Goal: Task Accomplishment & Management: Complete application form

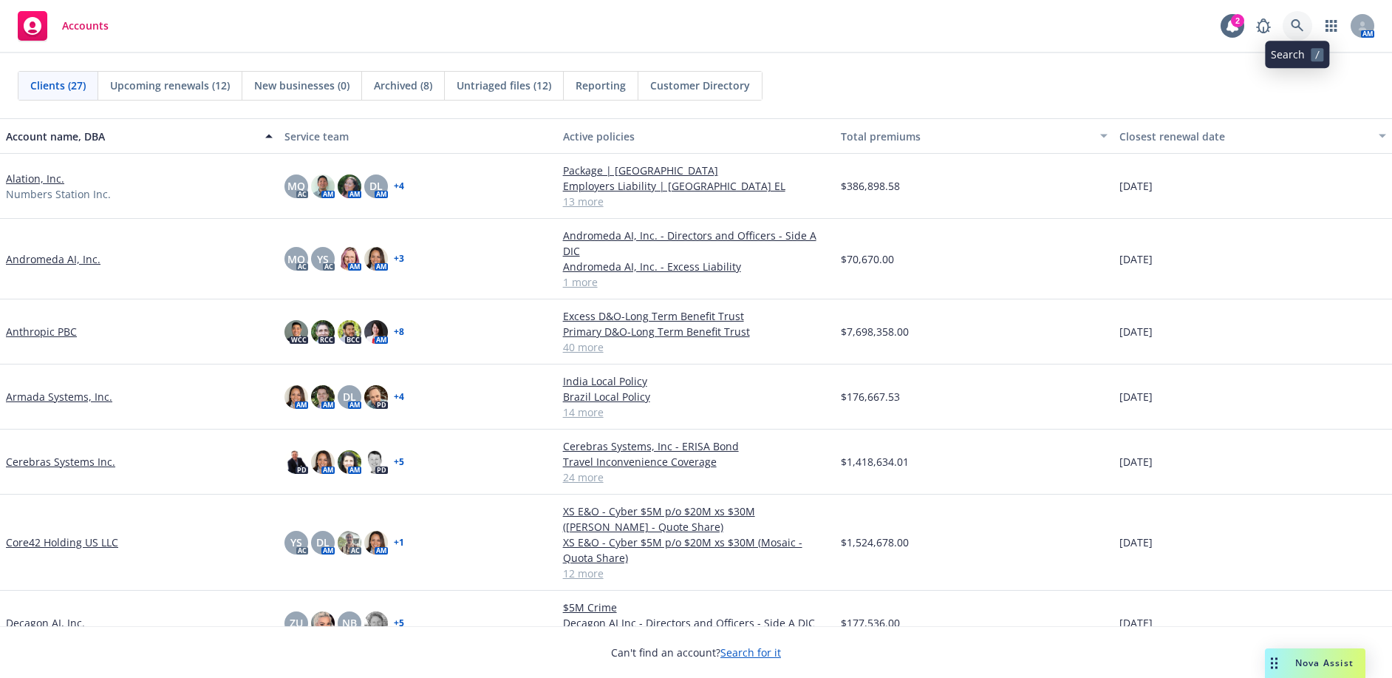
click at [1304, 24] on link at bounding box center [1298, 26] width 30 height 30
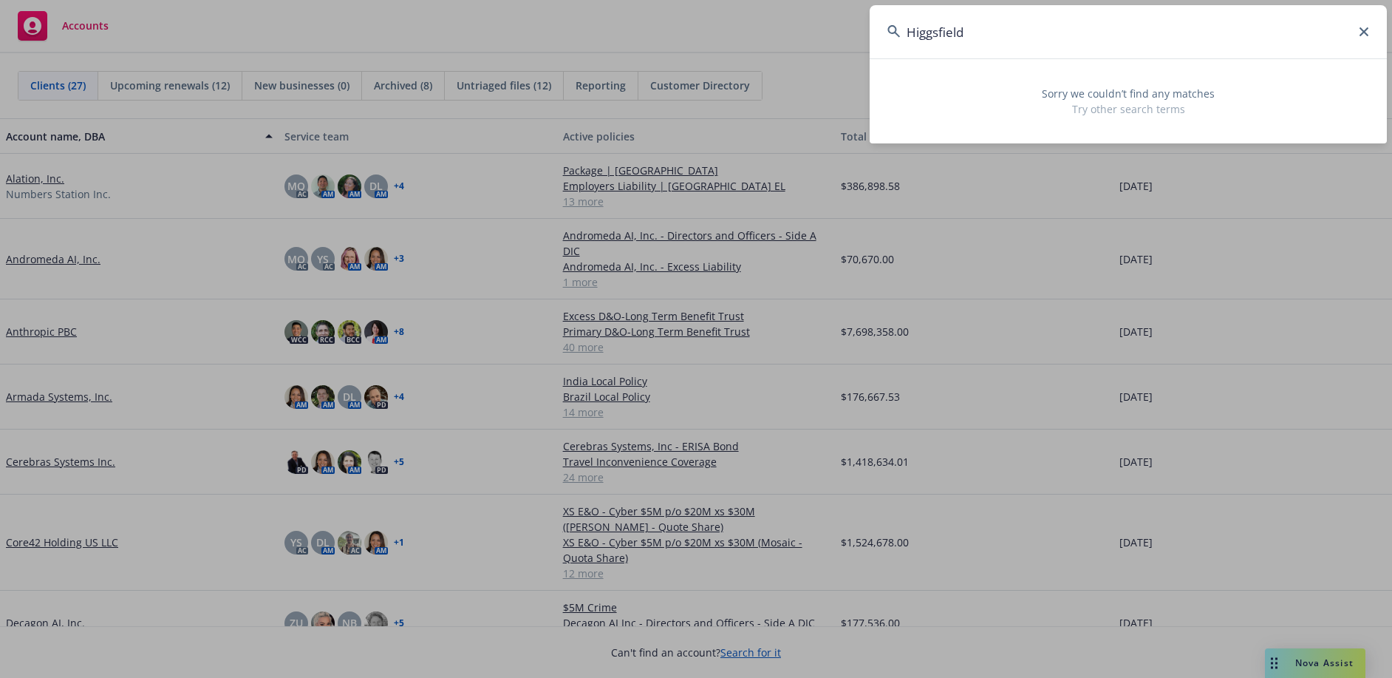
type input "Higgsfield"
click at [1361, 25] on input "Higgsfield" at bounding box center [1128, 31] width 517 height 53
click at [1376, 35] on input "Higgsfield" at bounding box center [1128, 31] width 517 height 53
click at [1361, 35] on icon at bounding box center [1364, 31] width 9 height 9
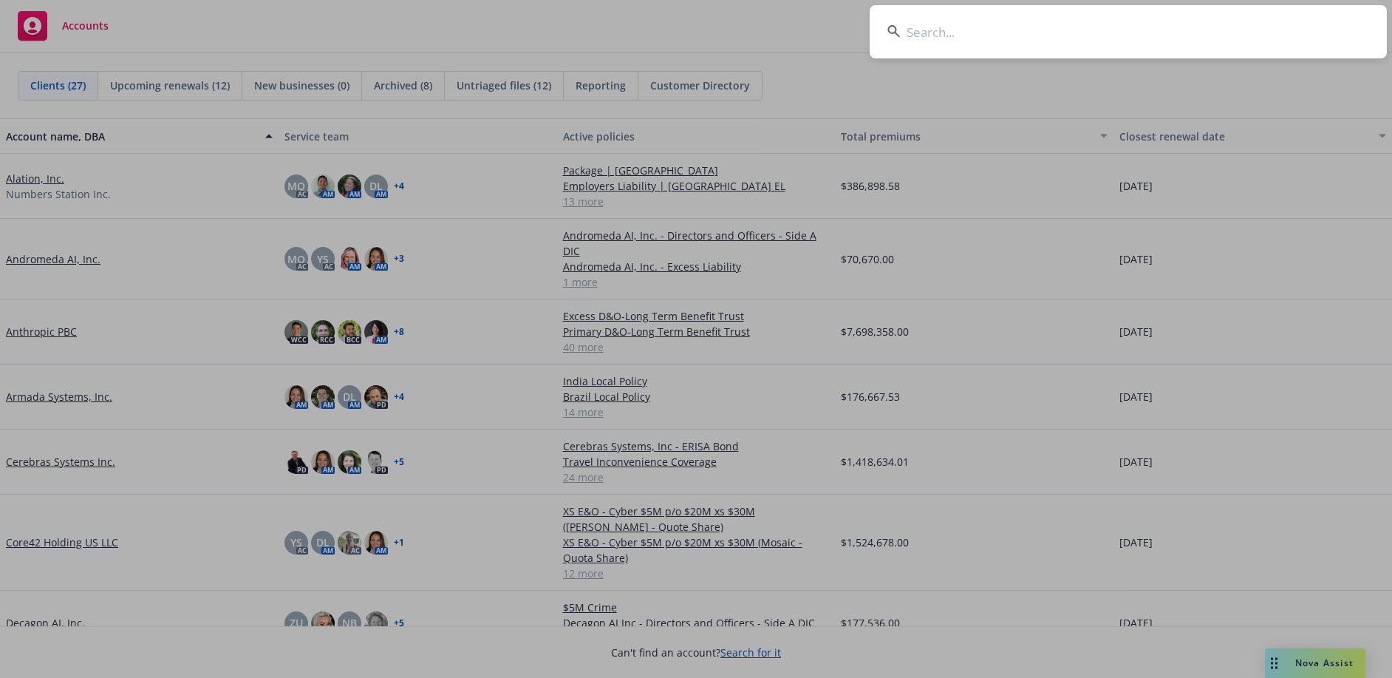
drag, startPoint x: 1174, startPoint y: 78, endPoint x: 1222, endPoint y: 67, distance: 49.1
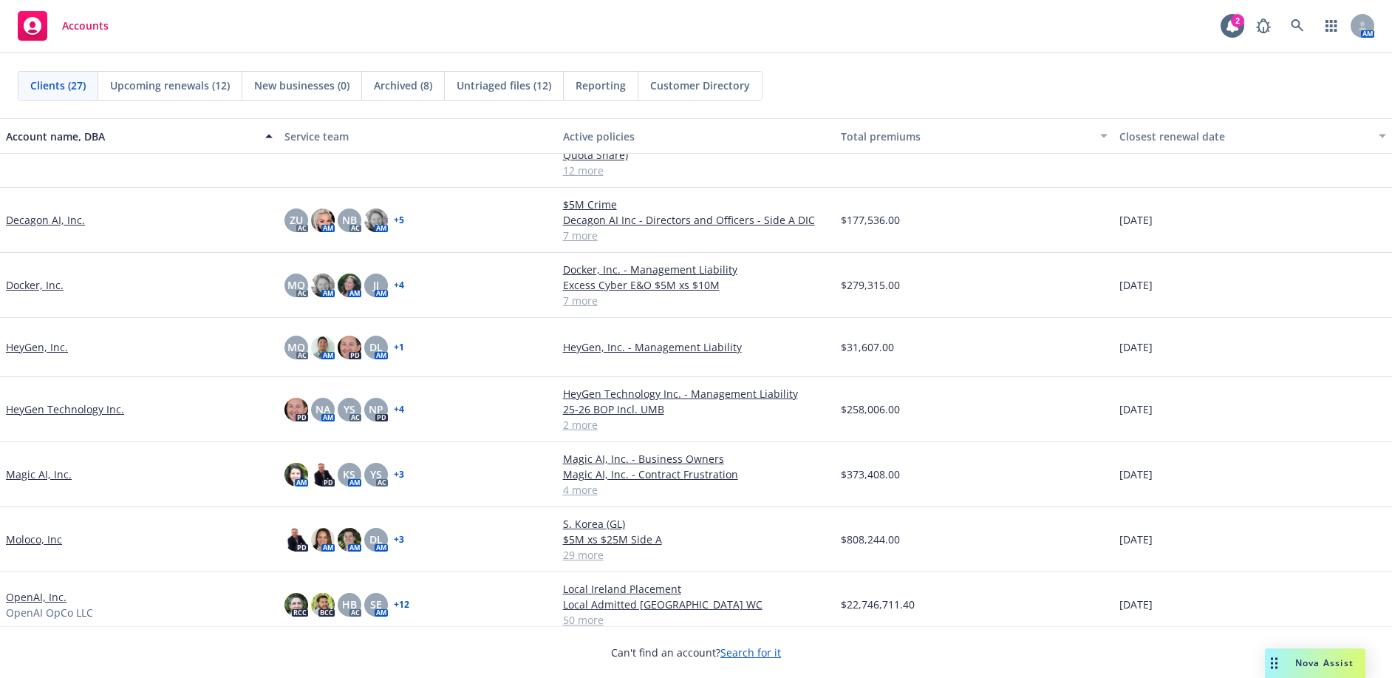
scroll to position [369, 0]
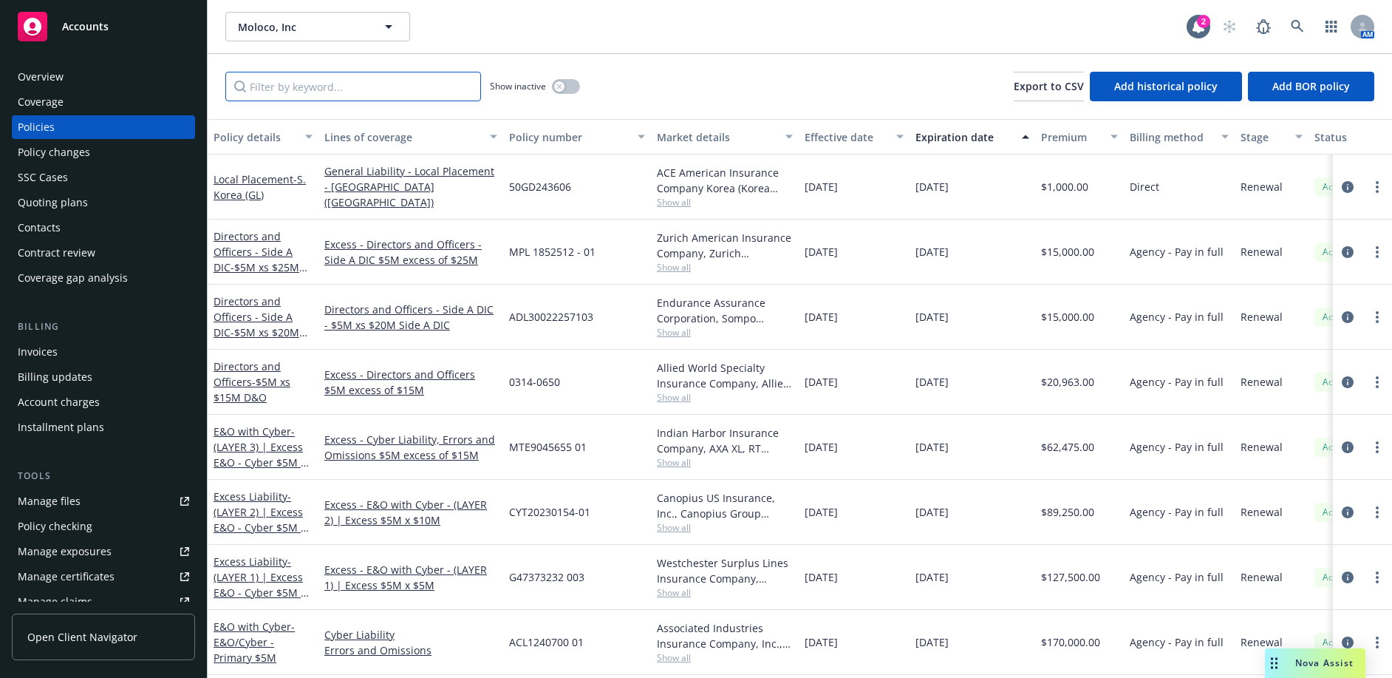
click at [375, 84] on input "Filter by keyword..." at bounding box center [353, 87] width 256 height 30
click at [86, 199] on div "Quoting plans" at bounding box center [103, 203] width 171 height 24
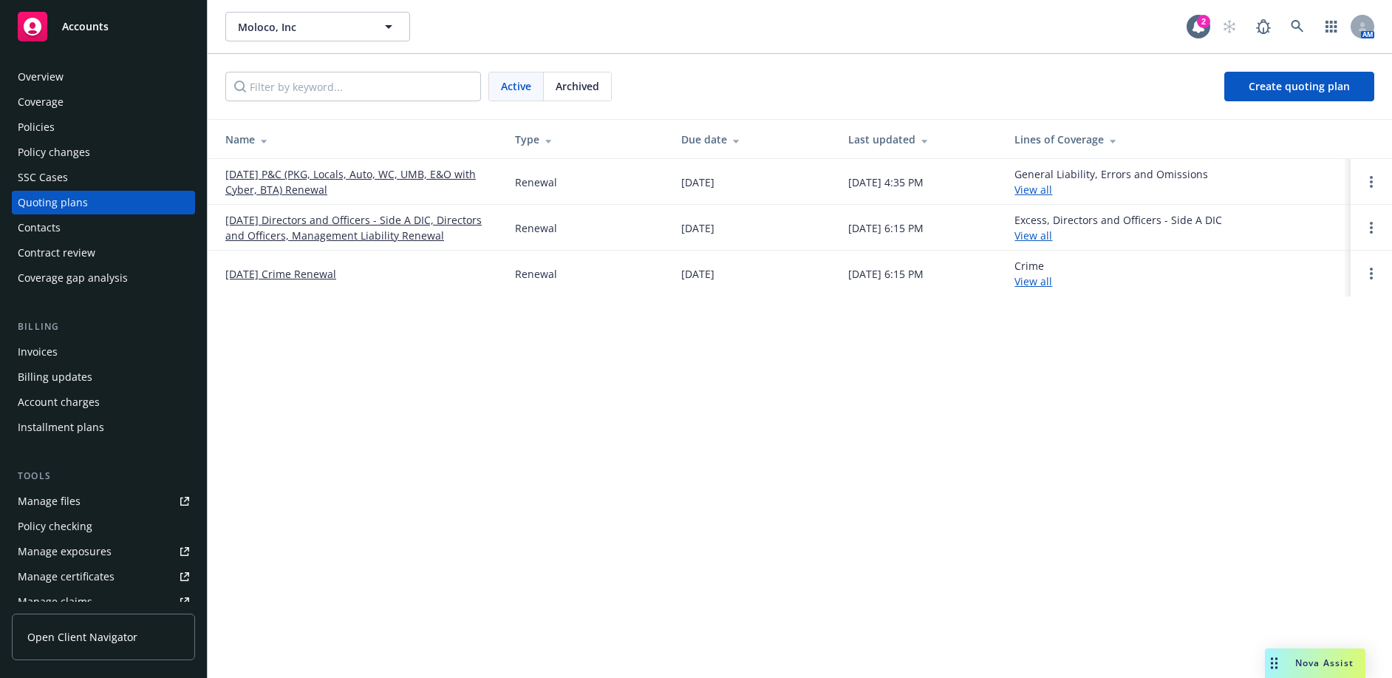
click at [270, 189] on link "[DATE] P&C (PKG, Locals, Auto, WC, UMB, E&O with Cyber, BTA) Renewal" at bounding box center [358, 181] width 266 height 31
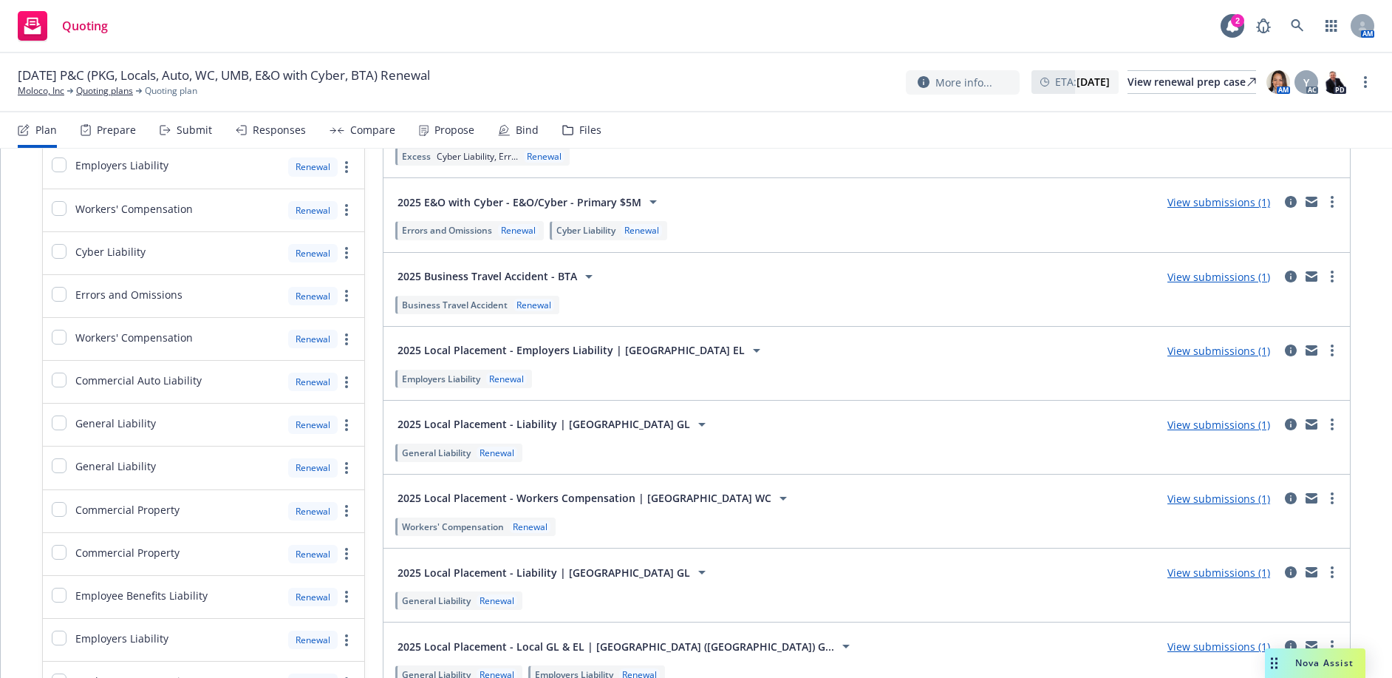
scroll to position [369, 0]
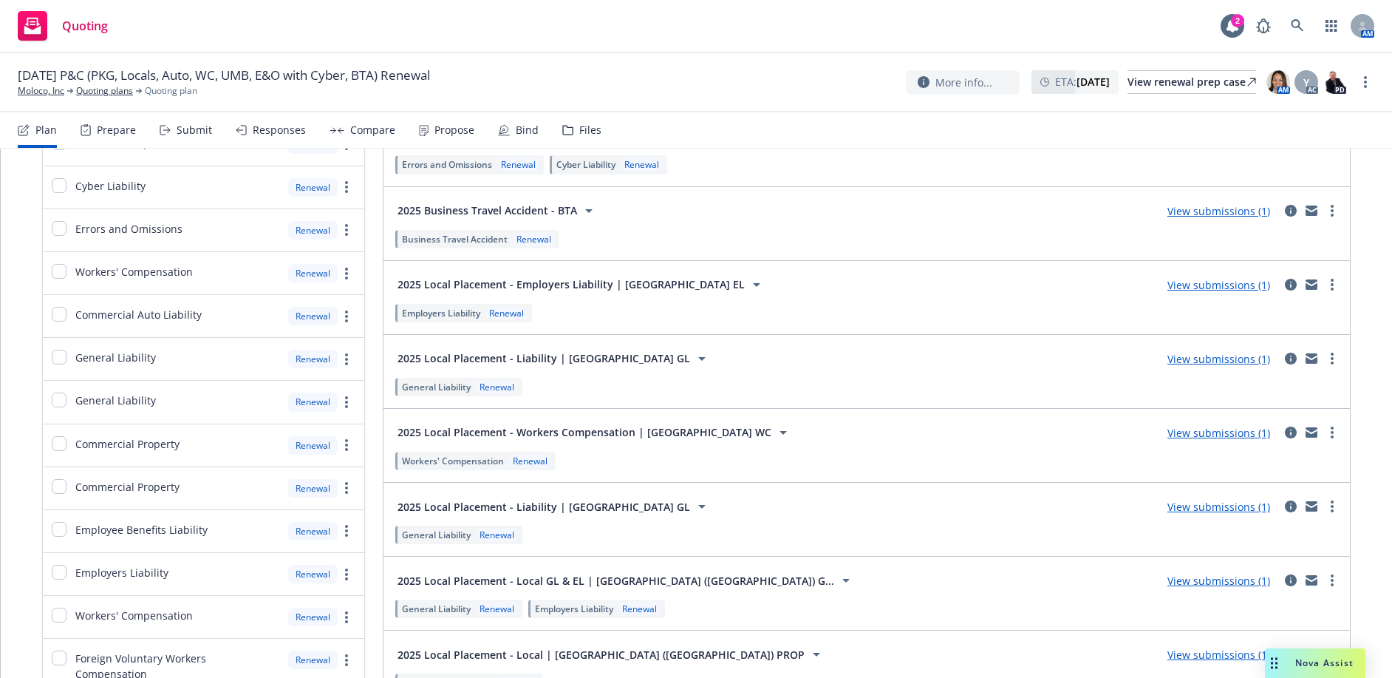
click at [1201, 431] on link "View submissions (1)" at bounding box center [1219, 433] width 103 height 14
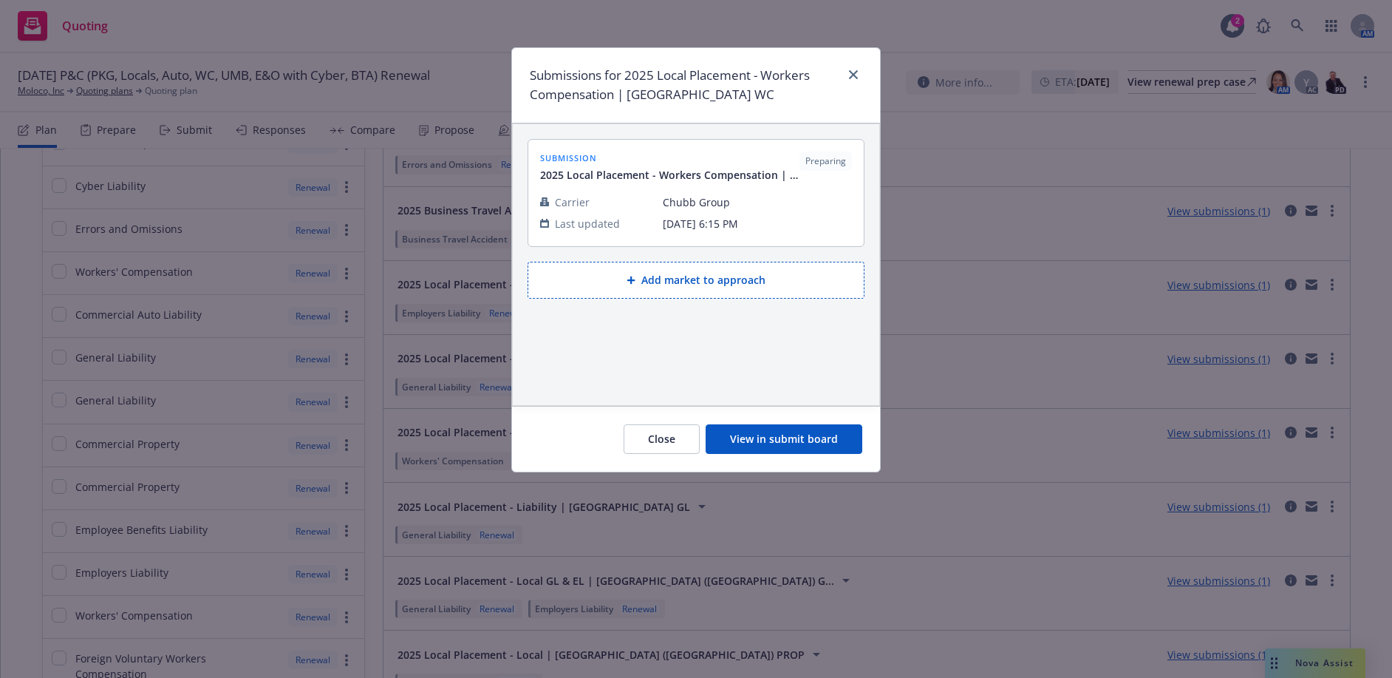
click at [807, 436] on button "View in submit board" at bounding box center [784, 439] width 157 height 30
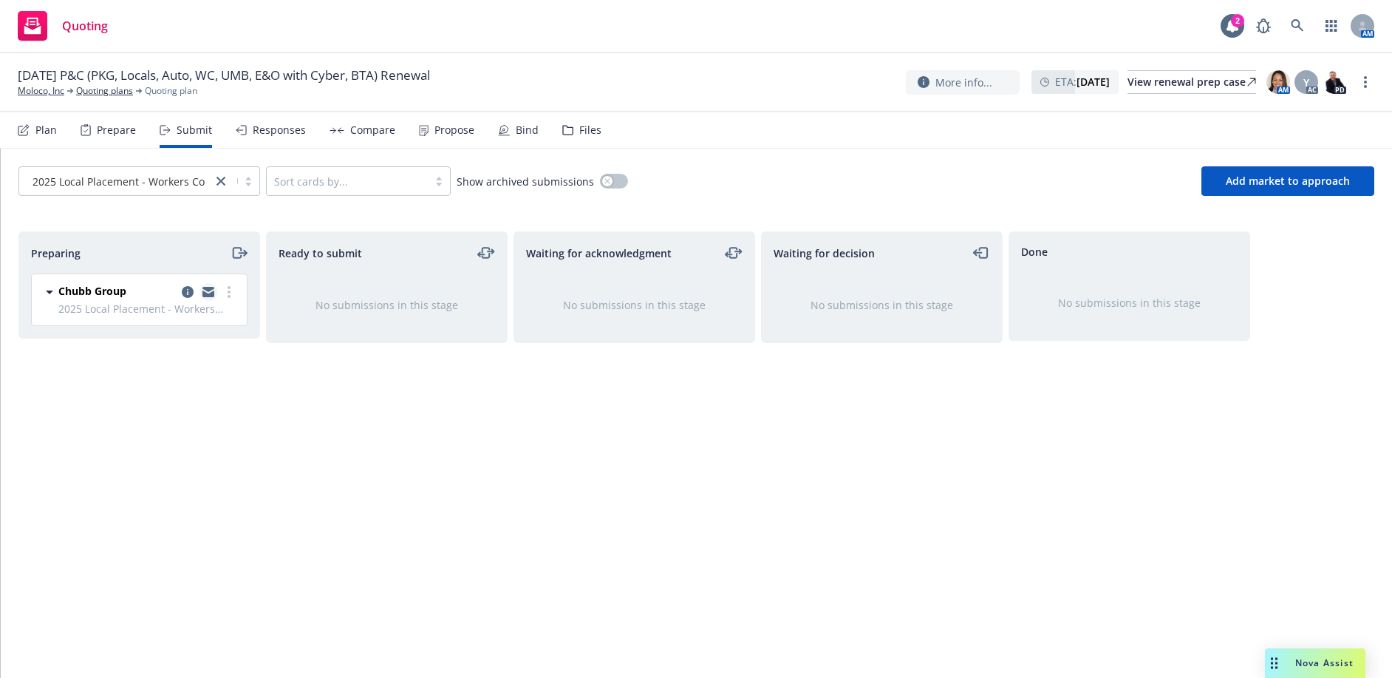
click at [209, 286] on link "copy logging email" at bounding box center [209, 292] width 18 height 18
click at [242, 252] on icon "moveRight" at bounding box center [239, 253] width 17 height 18
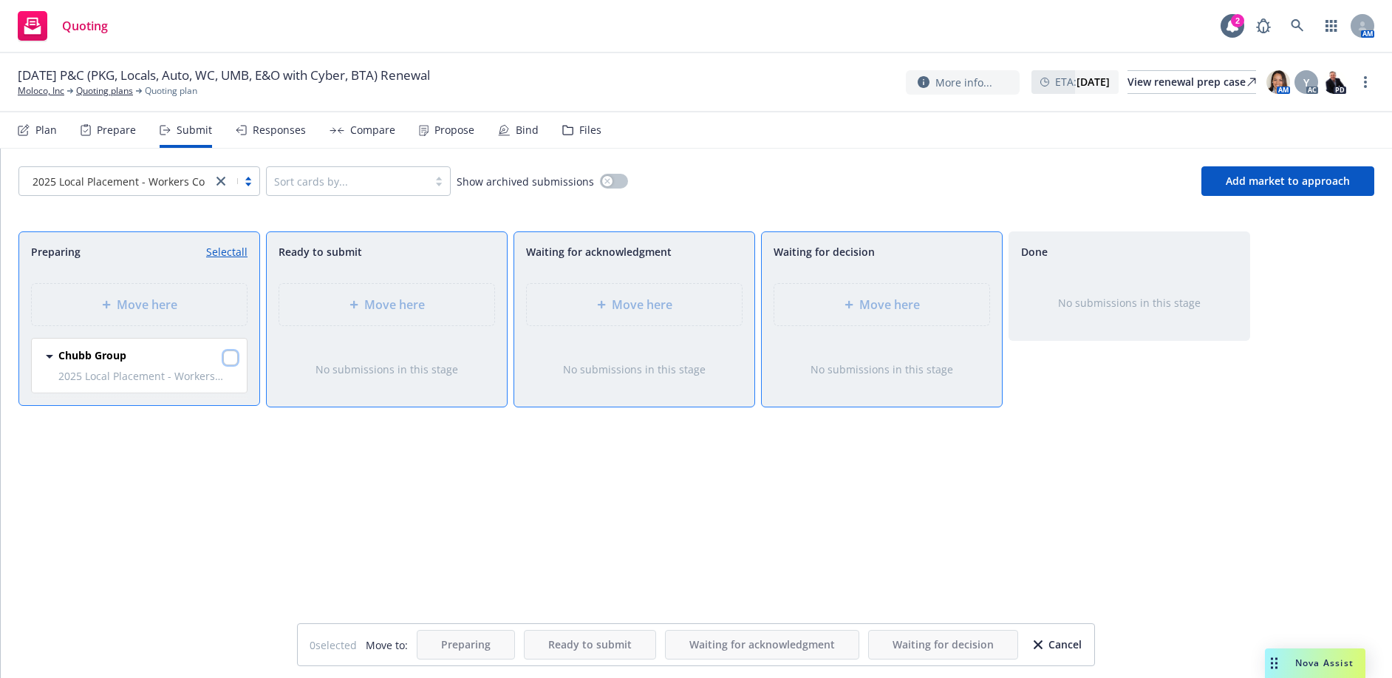
click at [229, 354] on input "checkbox" at bounding box center [230, 357] width 15 height 15
checkbox input "true"
click at [834, 295] on div "Move here" at bounding box center [881, 304] width 215 height 41
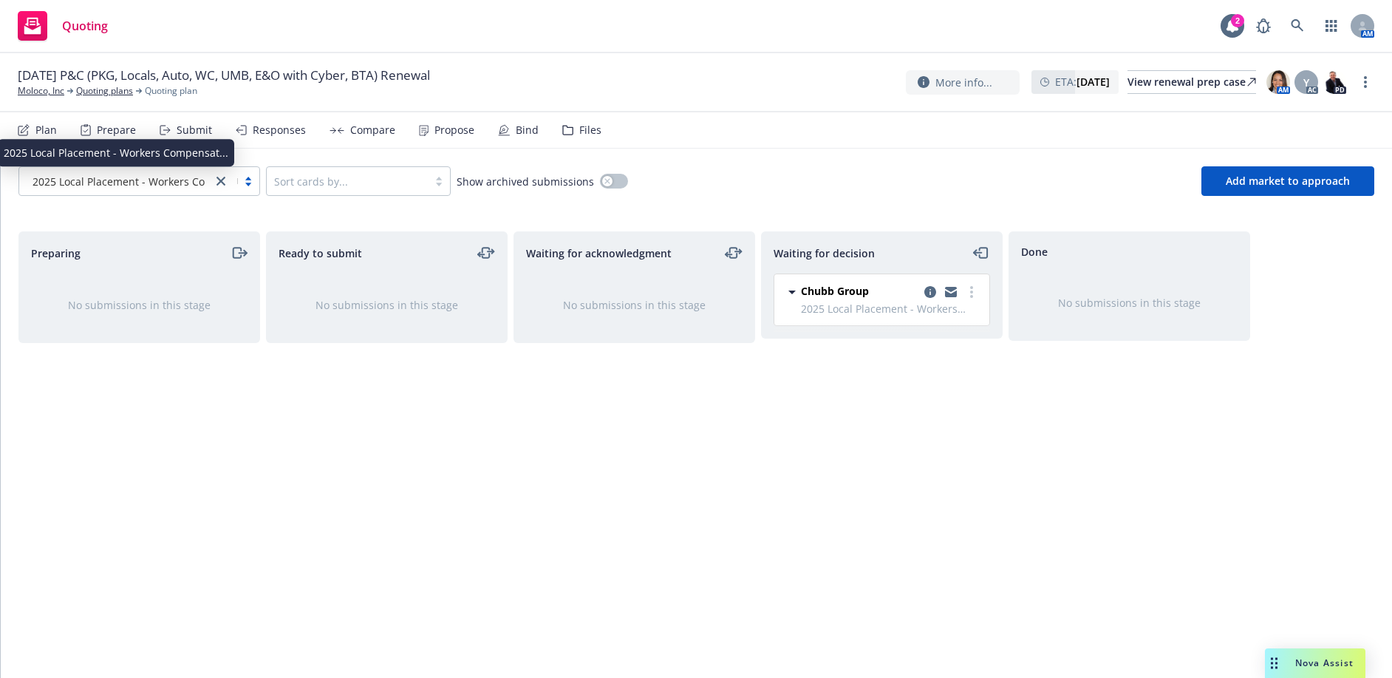
click at [132, 184] on span "2025 Local Placement - Workers Compensat..." at bounding box center [145, 182] width 225 height 16
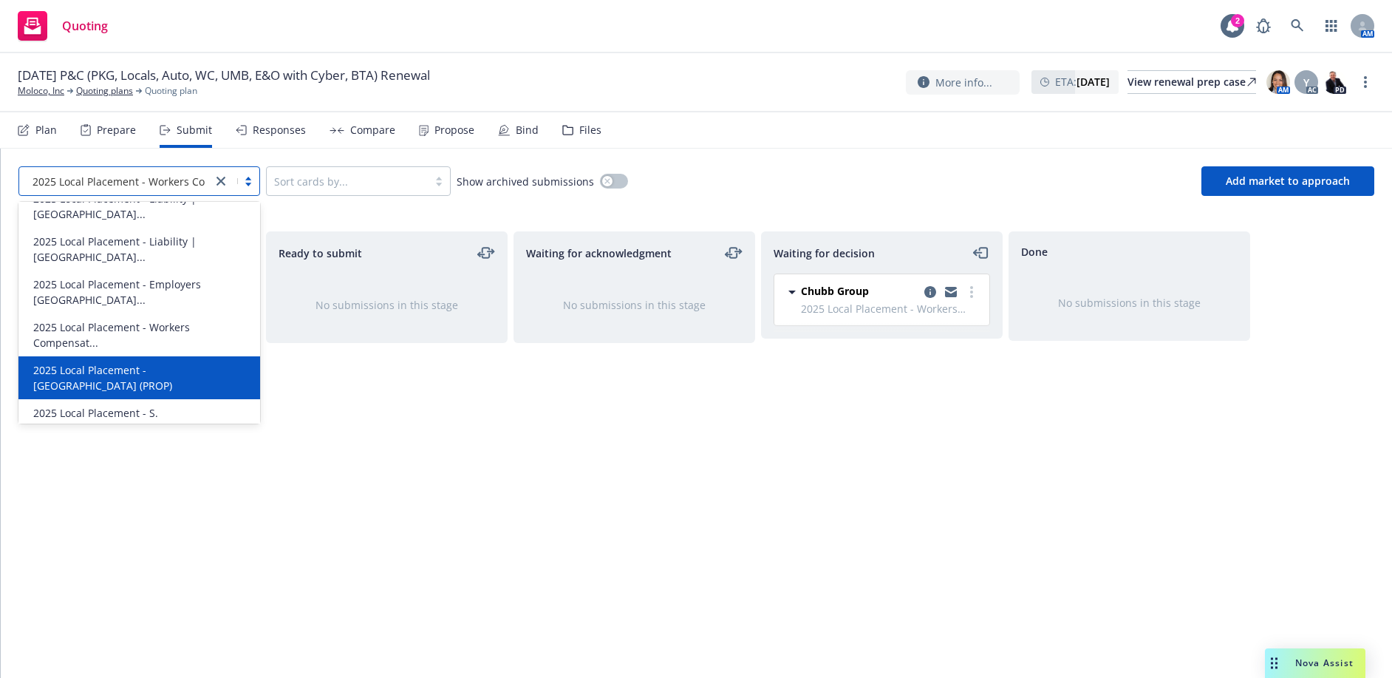
scroll to position [222, 0]
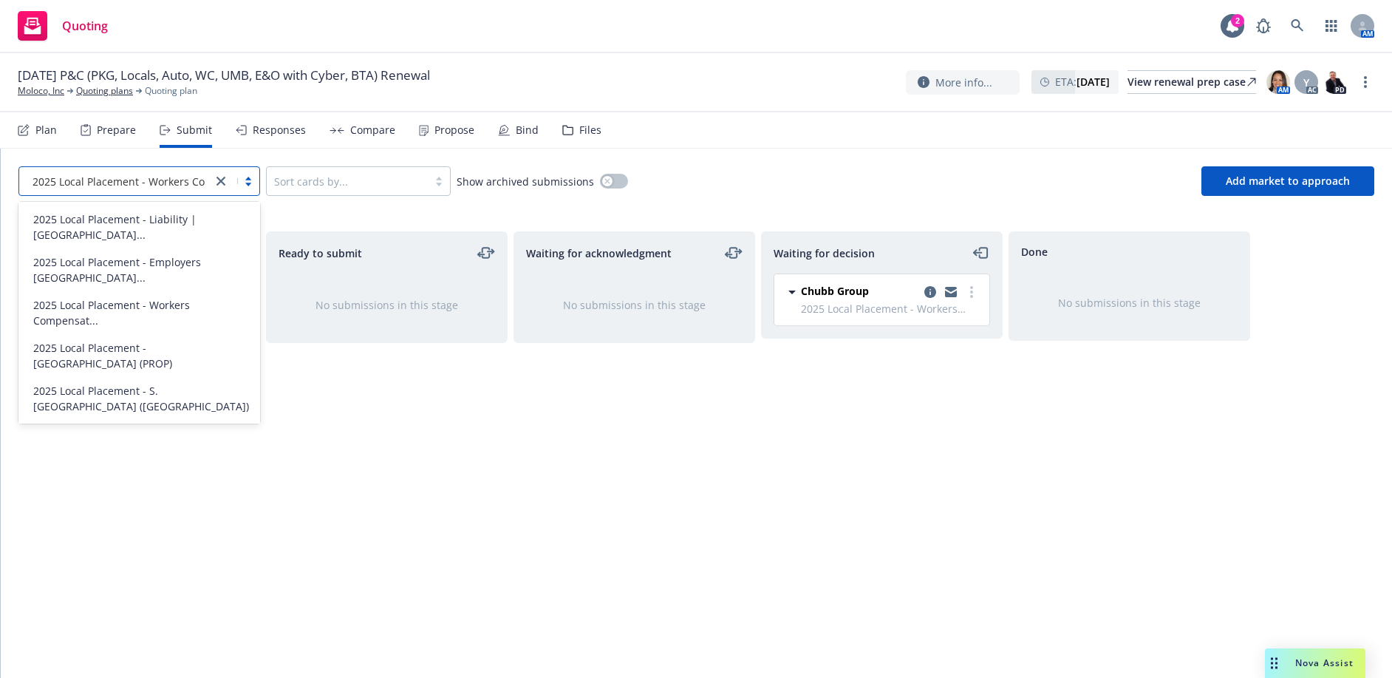
click at [201, 496] on span "2025 Local Placement - Liability | India..." at bounding box center [142, 511] width 218 height 31
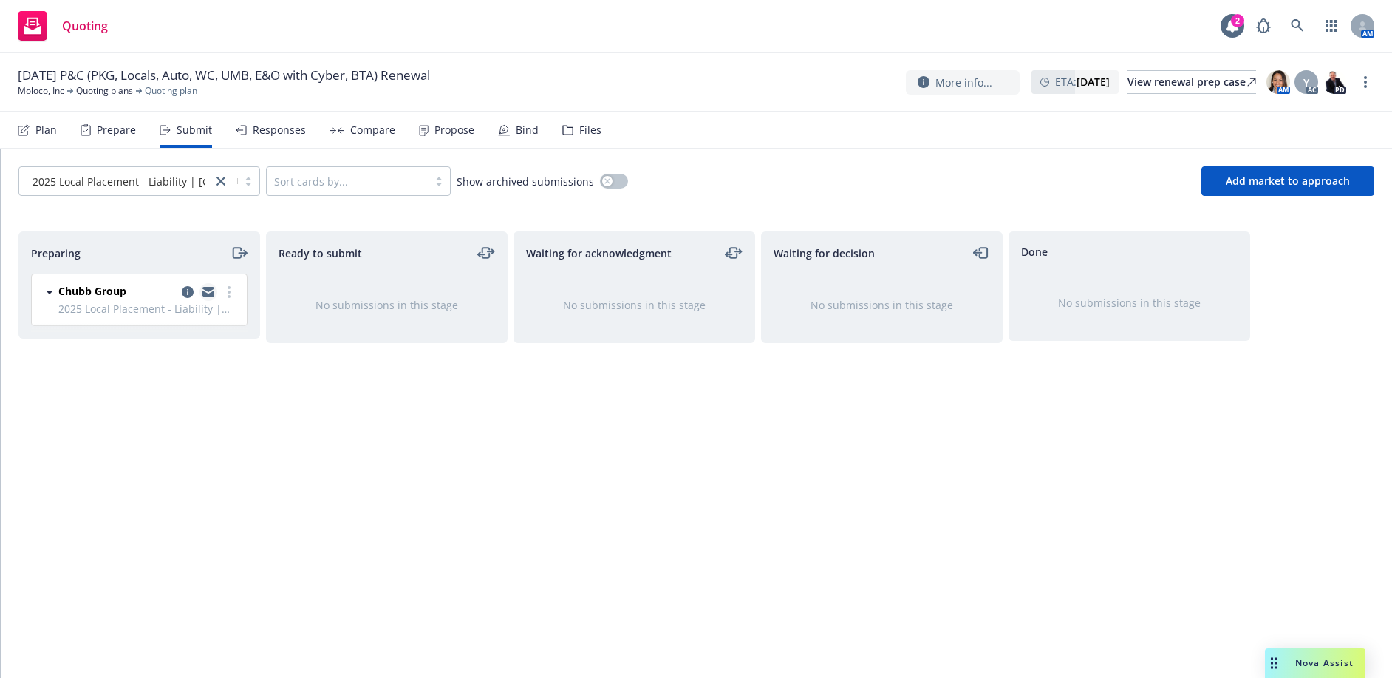
click at [207, 293] on icon "copy logging email" at bounding box center [208, 292] width 12 height 10
click at [240, 249] on icon "moveRight" at bounding box center [237, 253] width 8 height 10
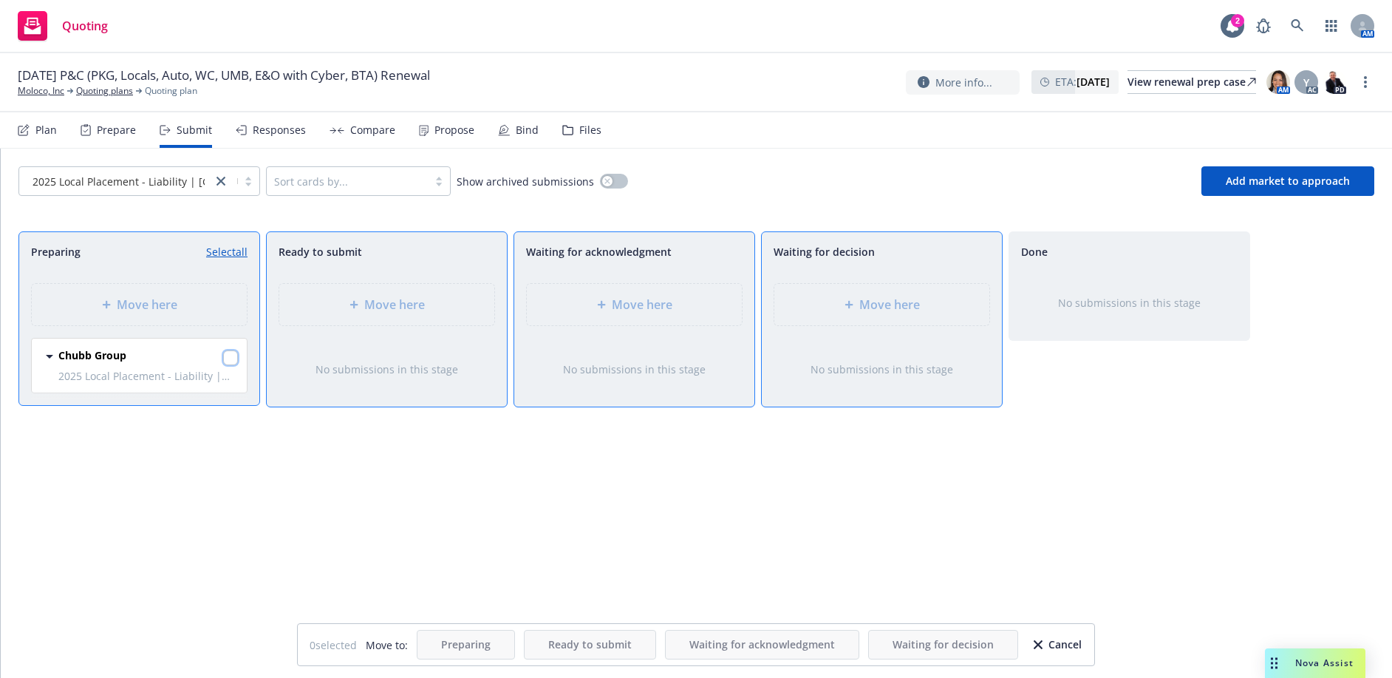
drag, startPoint x: 233, startPoint y: 363, endPoint x: 236, endPoint y: 354, distance: 9.6
click at [233, 362] on input "checkbox" at bounding box center [230, 357] width 15 height 15
checkbox input "true"
click at [919, 318] on div "Move here" at bounding box center [881, 304] width 215 height 41
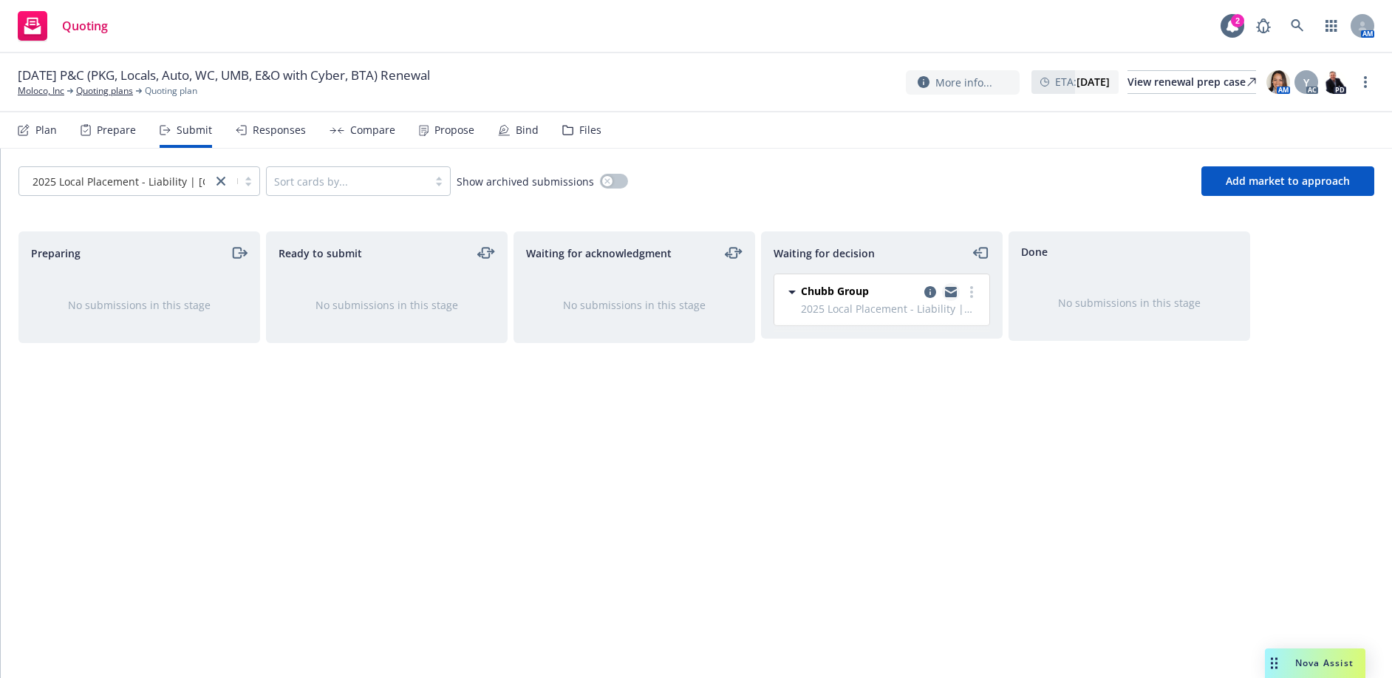
click at [948, 293] on icon "copy logging email" at bounding box center [951, 293] width 12 height 7
drag, startPoint x: 109, startPoint y: 474, endPoint x: 111, endPoint y: 465, distance: 9.7
click at [109, 474] on div "Preparing No submissions in this stage" at bounding box center [139, 438] width 242 height 415
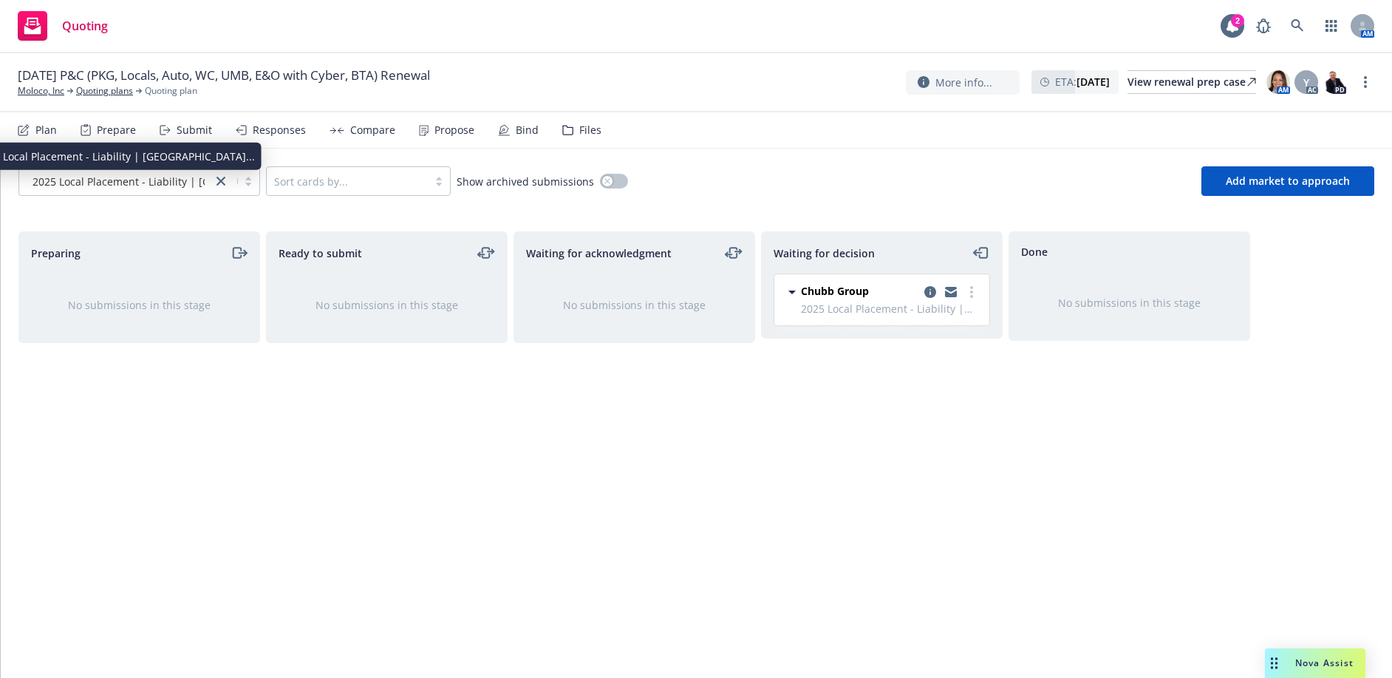
click at [103, 184] on span "2025 Local Placement - Liability | India..." at bounding box center [172, 182] width 279 height 16
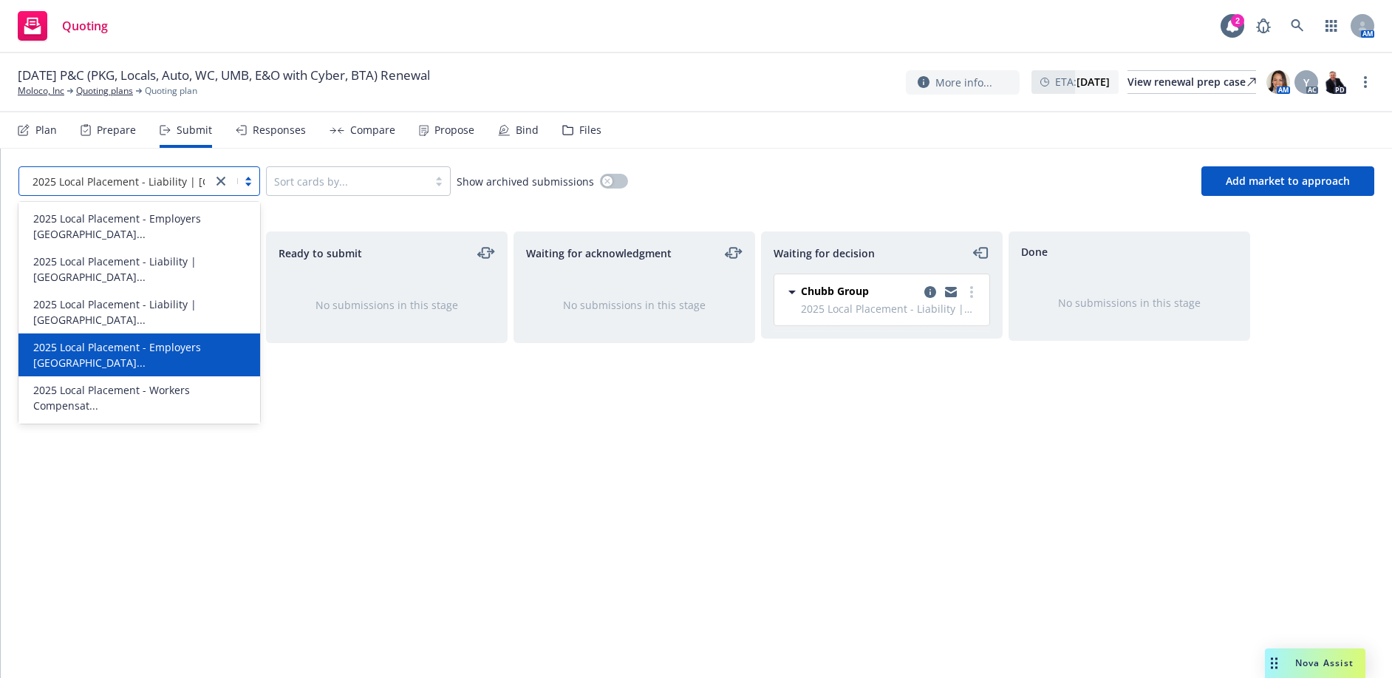
scroll to position [63, 0]
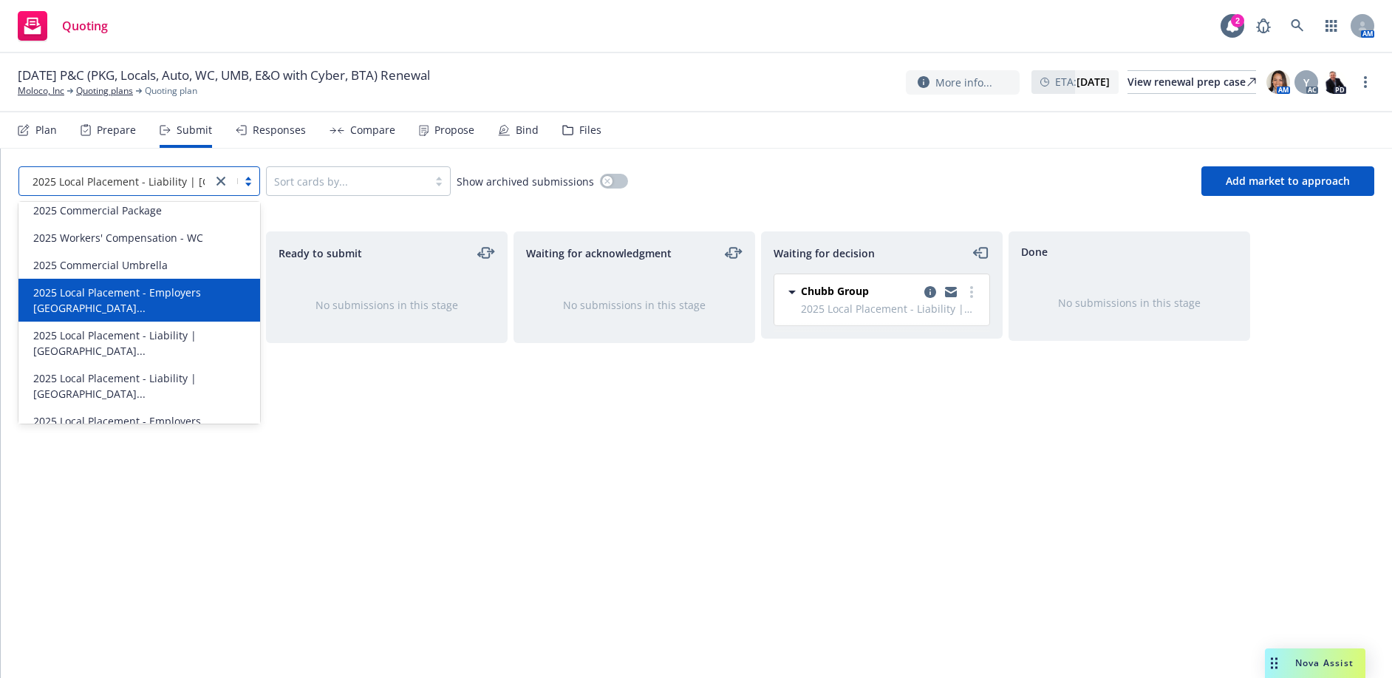
click at [200, 294] on span "2025 Local Placement - Employers Liabili..." at bounding box center [142, 299] width 218 height 31
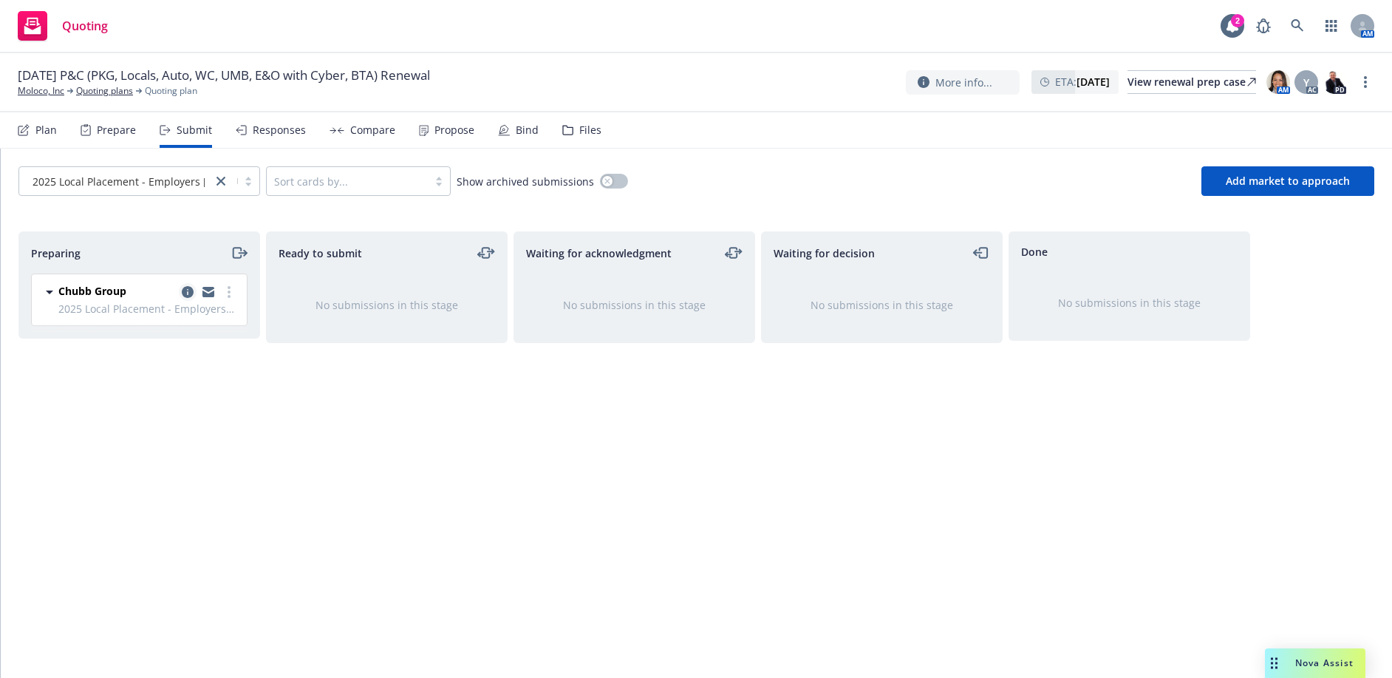
click at [188, 291] on icon "copy logging email" at bounding box center [188, 292] width 12 height 12
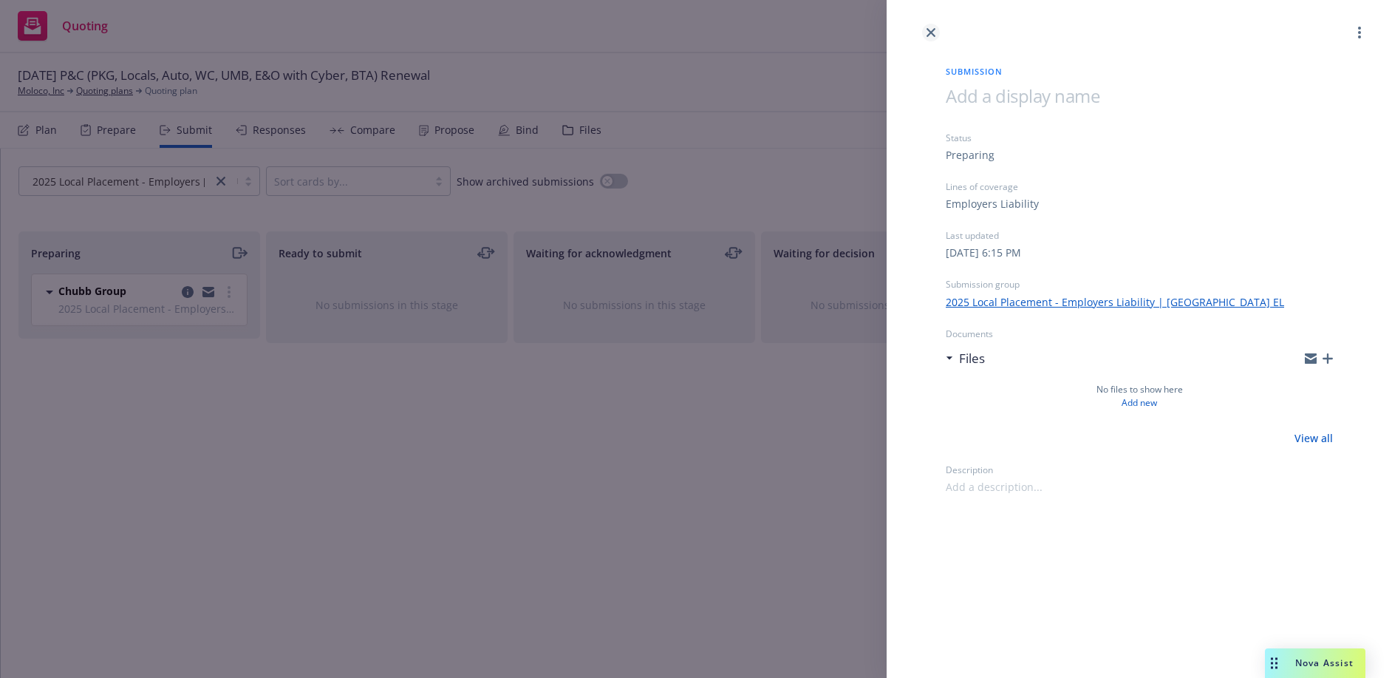
click at [930, 35] on icon "close" at bounding box center [931, 32] width 9 height 9
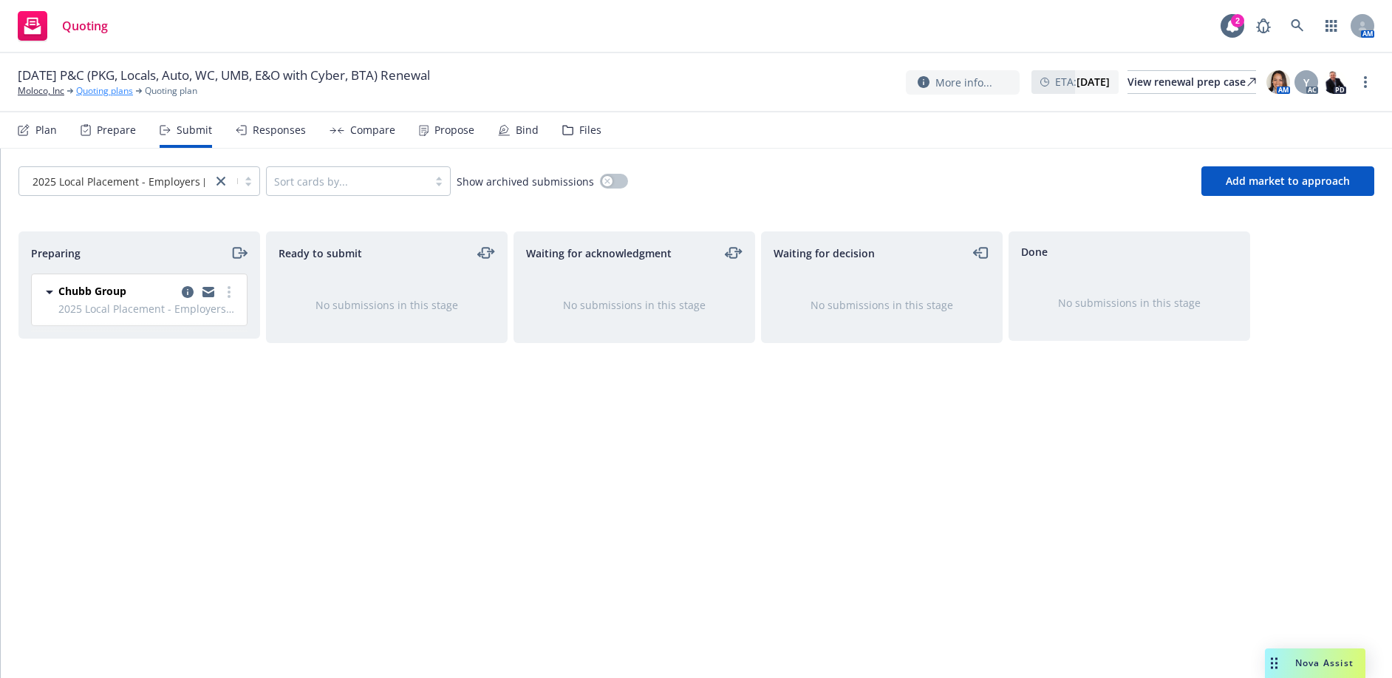
click at [108, 91] on link "Quoting plans" at bounding box center [104, 90] width 57 height 13
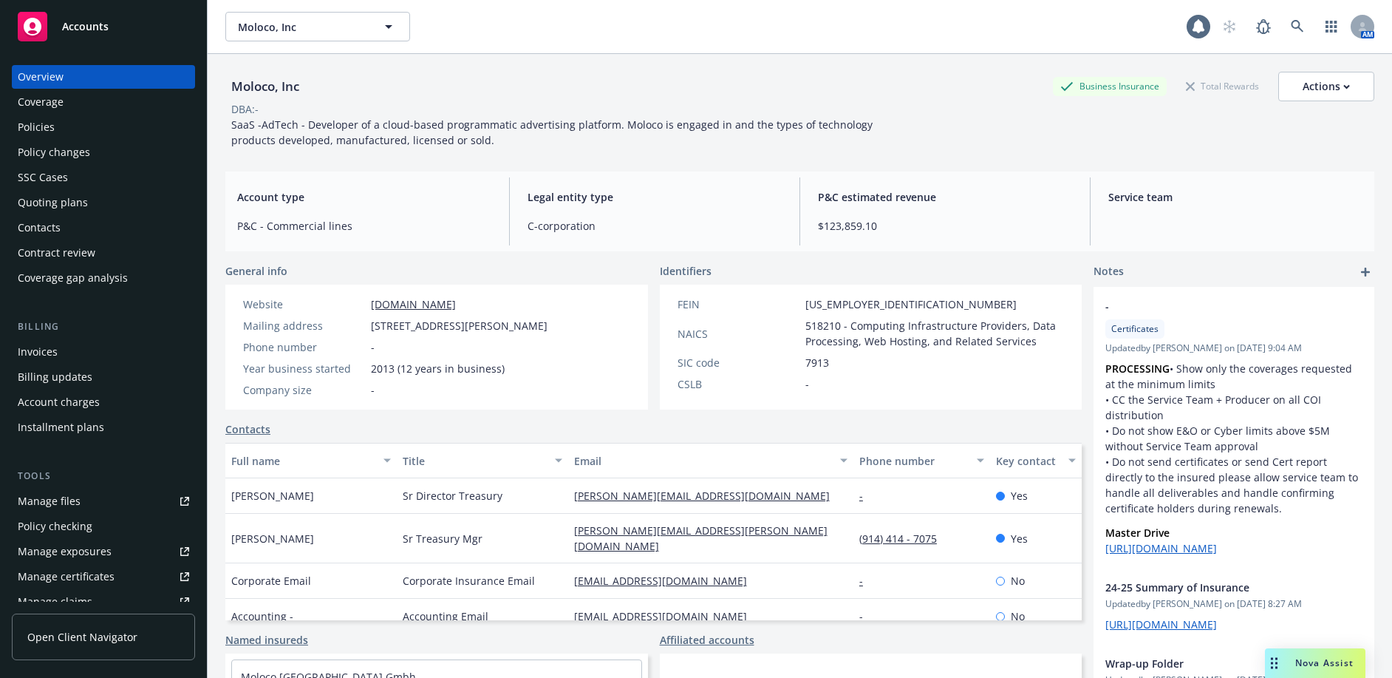
click at [56, 126] on div "Policies" at bounding box center [103, 127] width 171 height 24
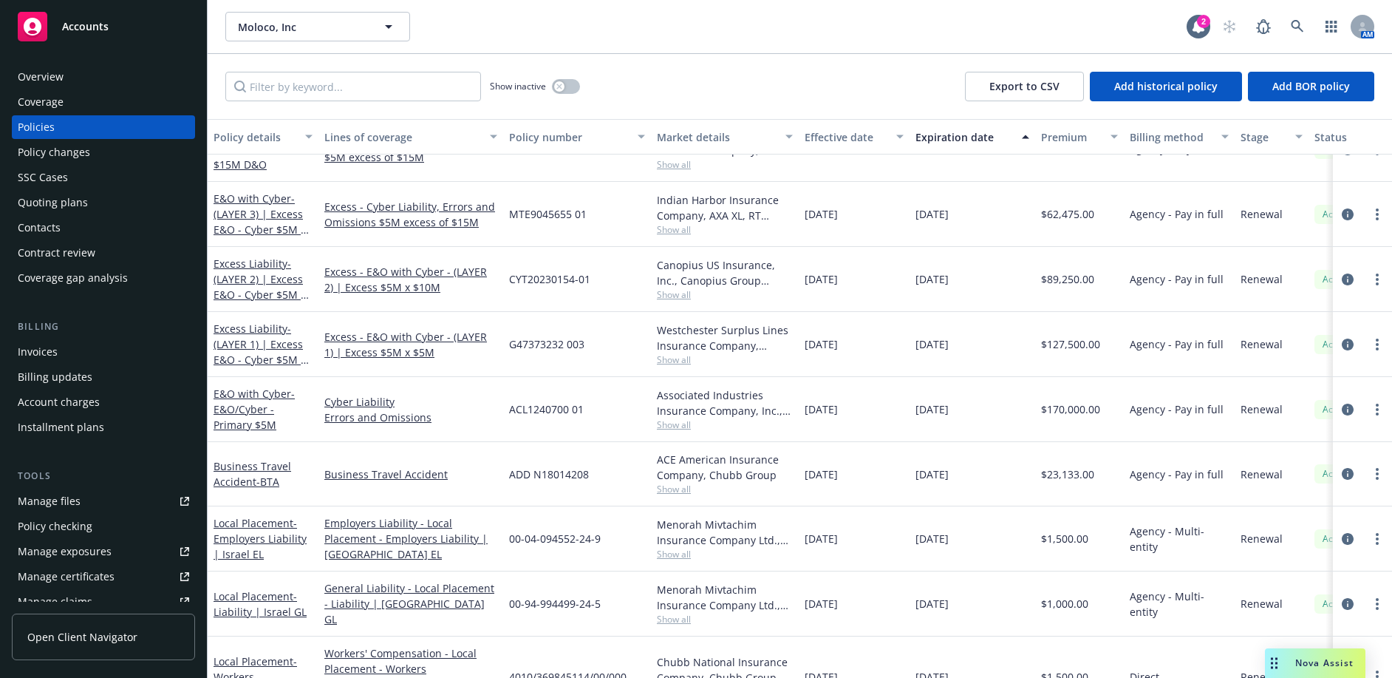
scroll to position [222, 0]
click at [251, 416] on div "E&O with Cyber - E&O/Cyber - Primary $5M" at bounding box center [263, 408] width 99 height 47
click at [254, 410] on span "- E&O/Cyber - Primary $5M" at bounding box center [254, 408] width 81 height 45
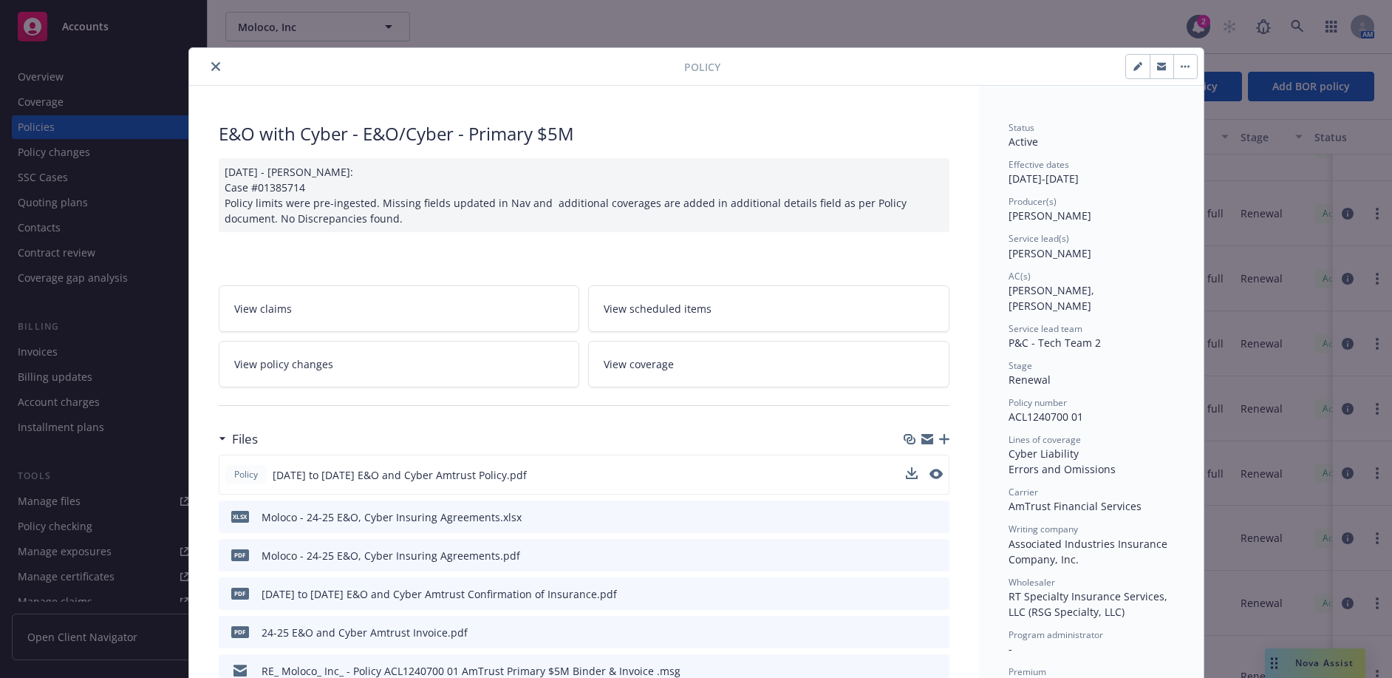
click at [932, 480] on button at bounding box center [936, 475] width 13 height 16
click at [930, 474] on icon "preview file" at bounding box center [934, 474] width 13 height 10
click at [215, 64] on button "close" at bounding box center [216, 67] width 18 height 18
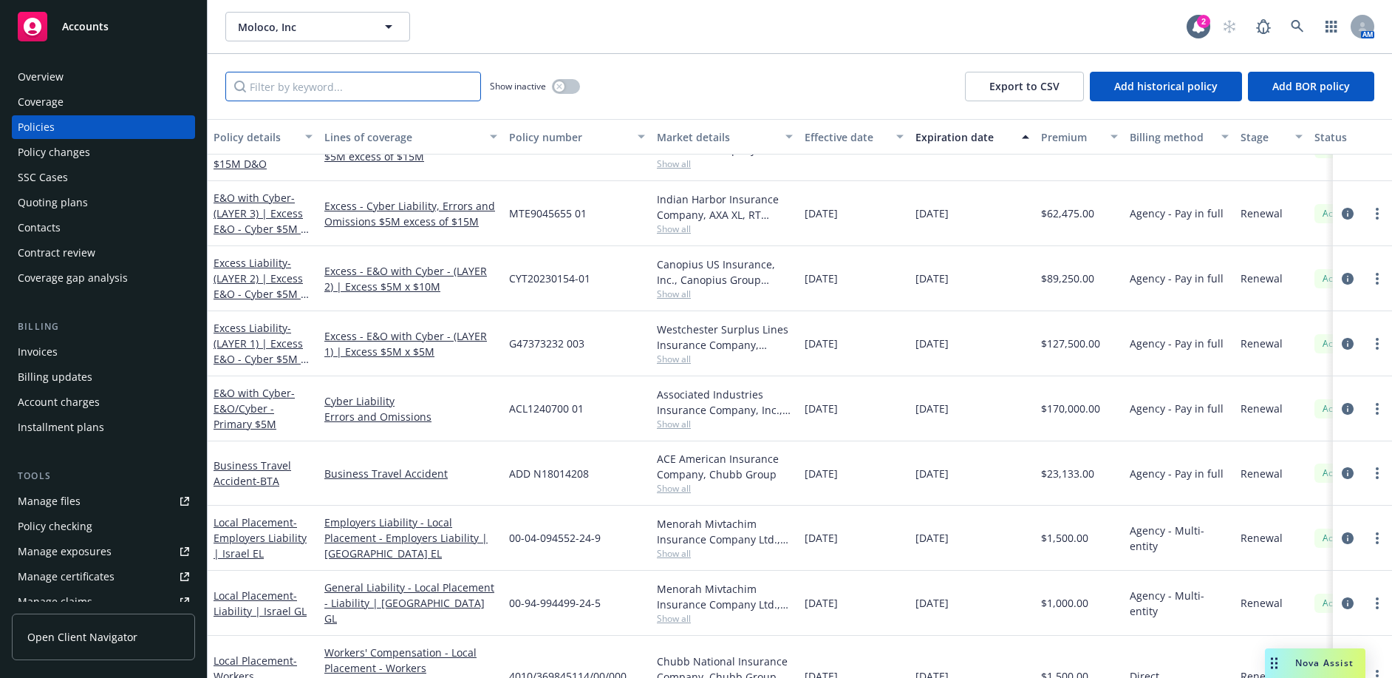
click at [294, 89] on input "Filter by keyword..." at bounding box center [353, 87] width 256 height 30
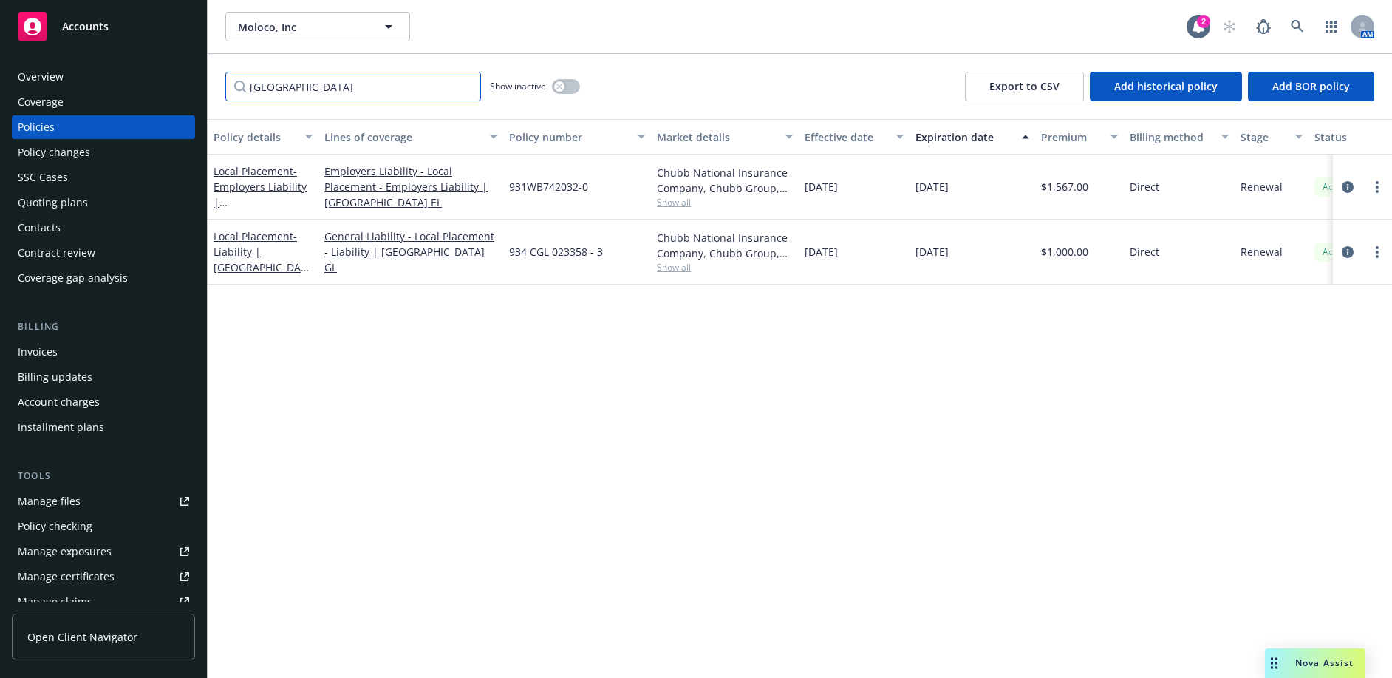
type input "japan"
click at [665, 417] on div "Policy details Lines of coverage Policy number Market details Effective date Ex…" at bounding box center [800, 398] width 1185 height 559
click at [1198, 20] on div "2" at bounding box center [1203, 21] width 13 height 13
click at [818, 430] on div "Policy details Lines of coverage Policy number Market details Effective date Ex…" at bounding box center [800, 398] width 1185 height 559
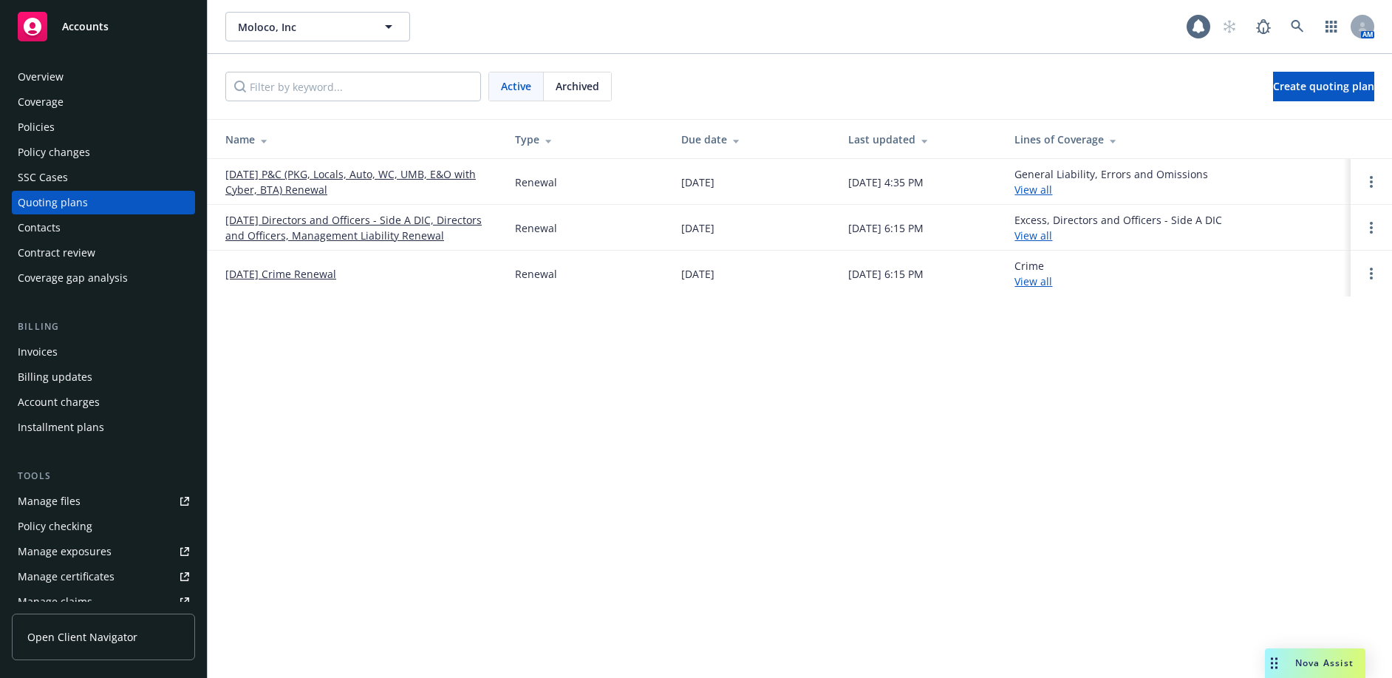
click at [321, 169] on link "[DATE] P&C (PKG, Locals, Auto, WC, UMB, E&O with Cyber, BTA) Renewal" at bounding box center [358, 181] width 266 height 31
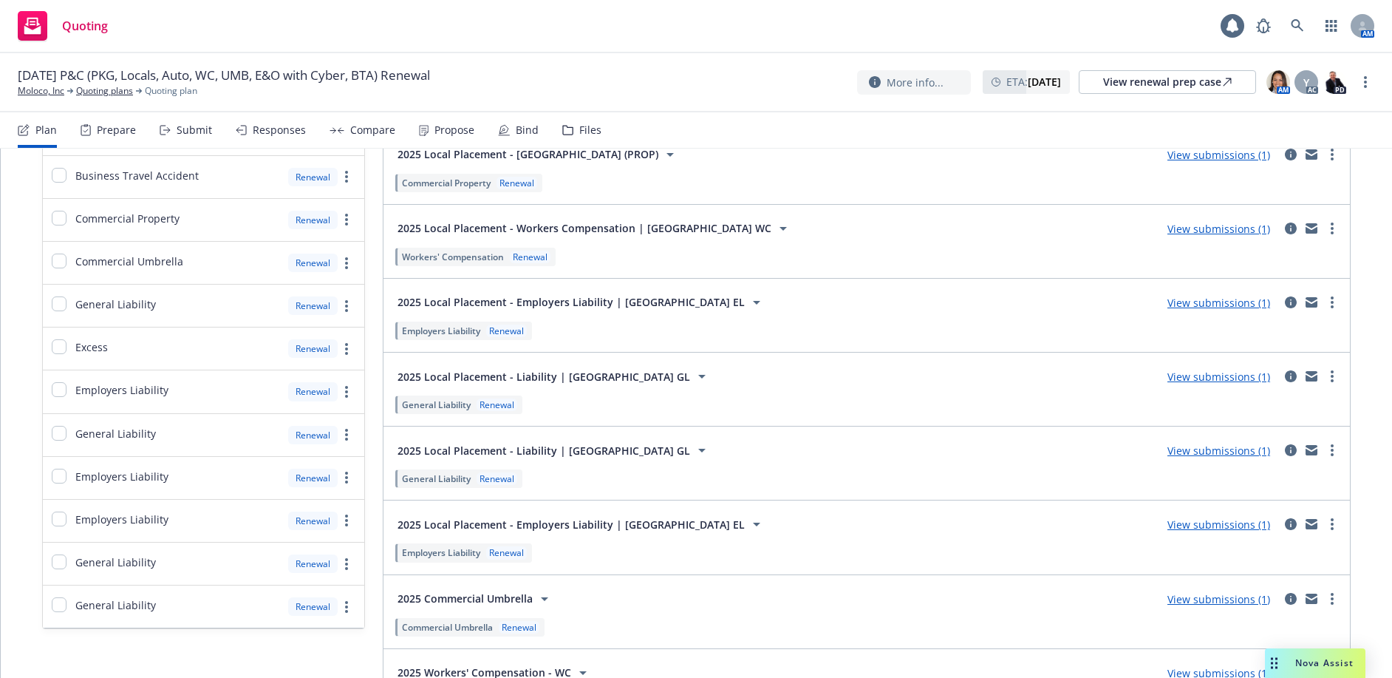
scroll to position [1035, 0]
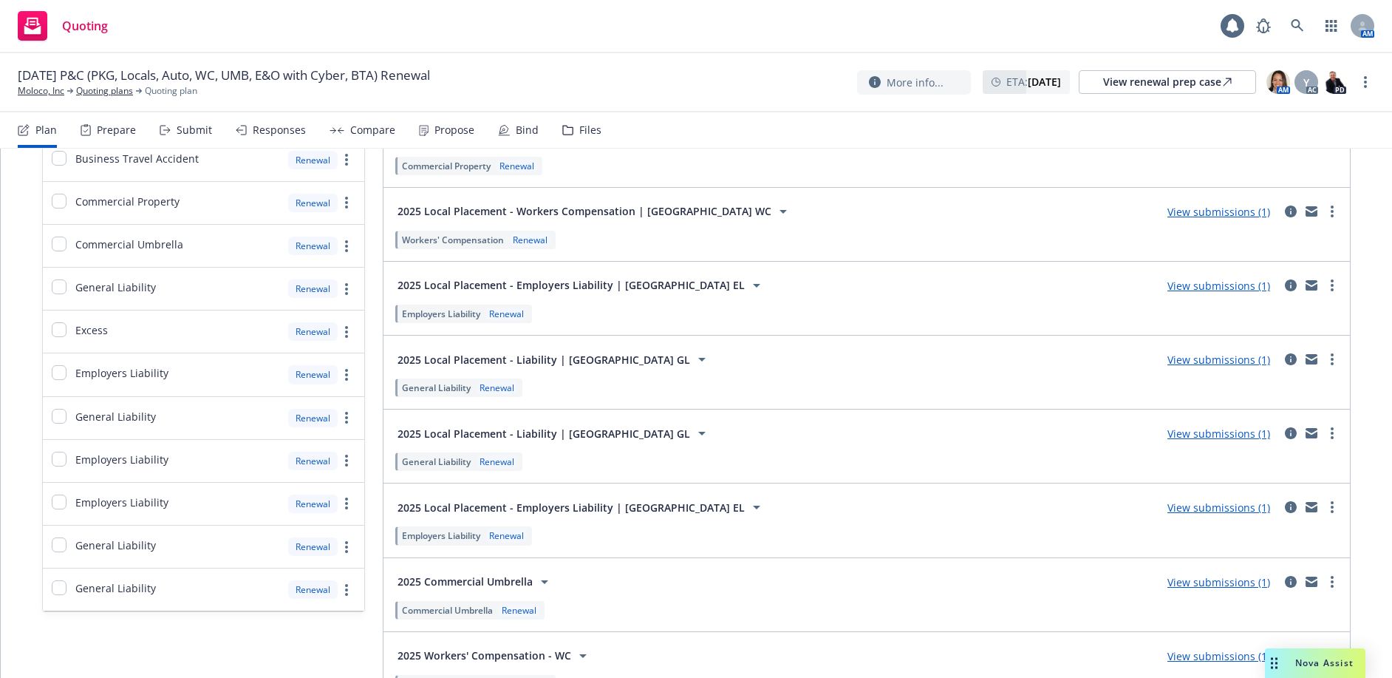
click at [1190, 363] on link "View submissions (1)" at bounding box center [1219, 359] width 103 height 14
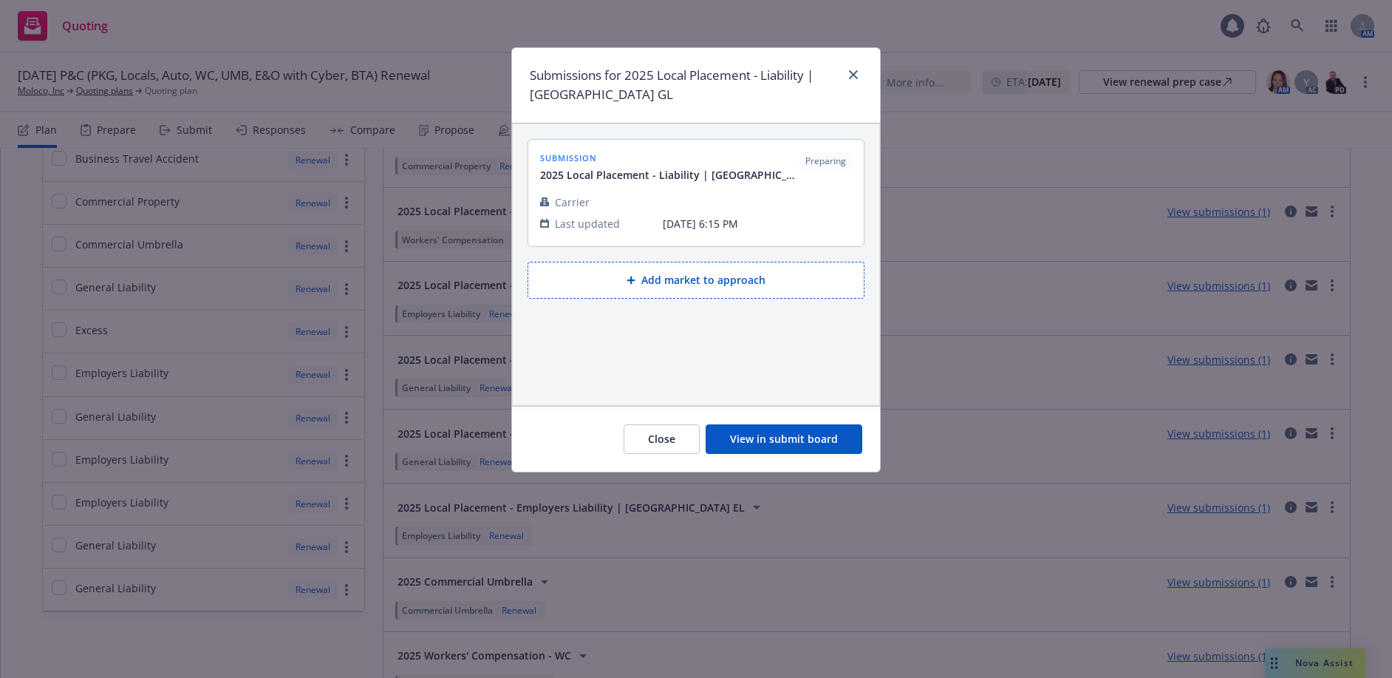
click at [753, 440] on button "View in submit board" at bounding box center [784, 439] width 157 height 30
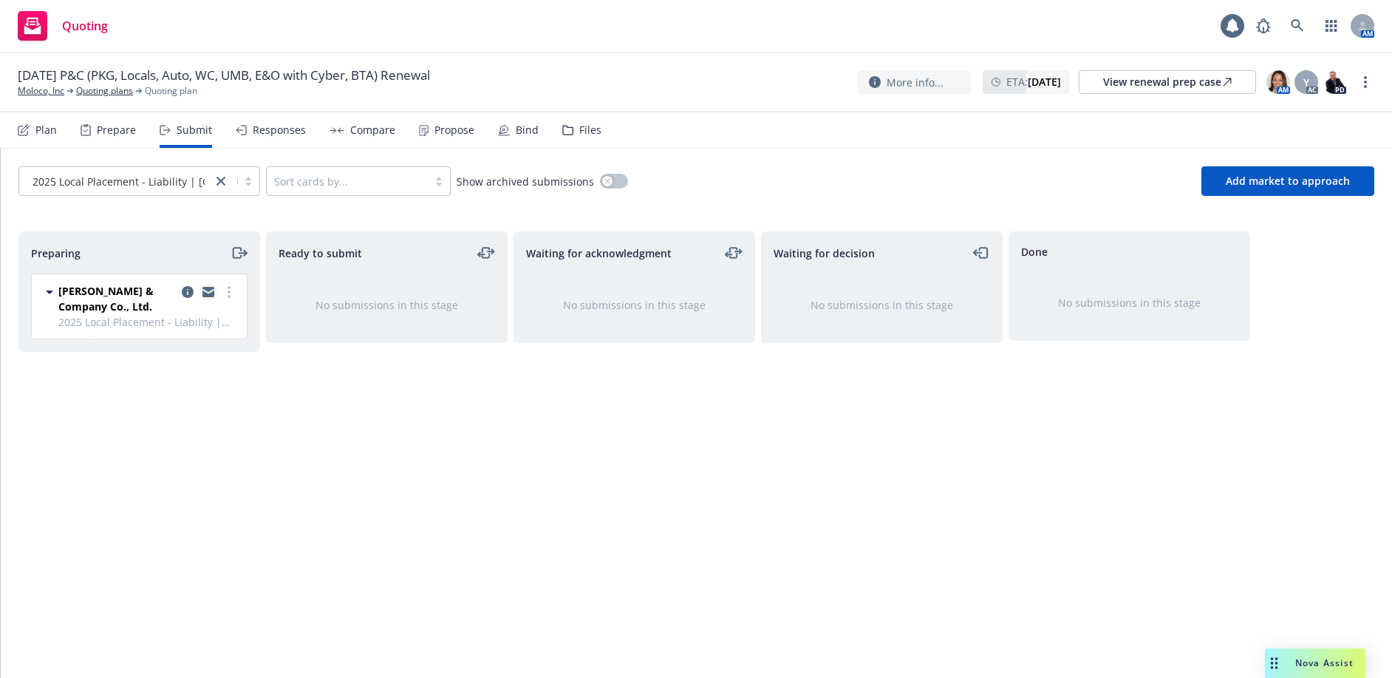
click at [209, 291] on icon "copy logging email" at bounding box center [208, 292] width 12 height 10
click at [236, 251] on icon "moveRight" at bounding box center [239, 253] width 17 height 18
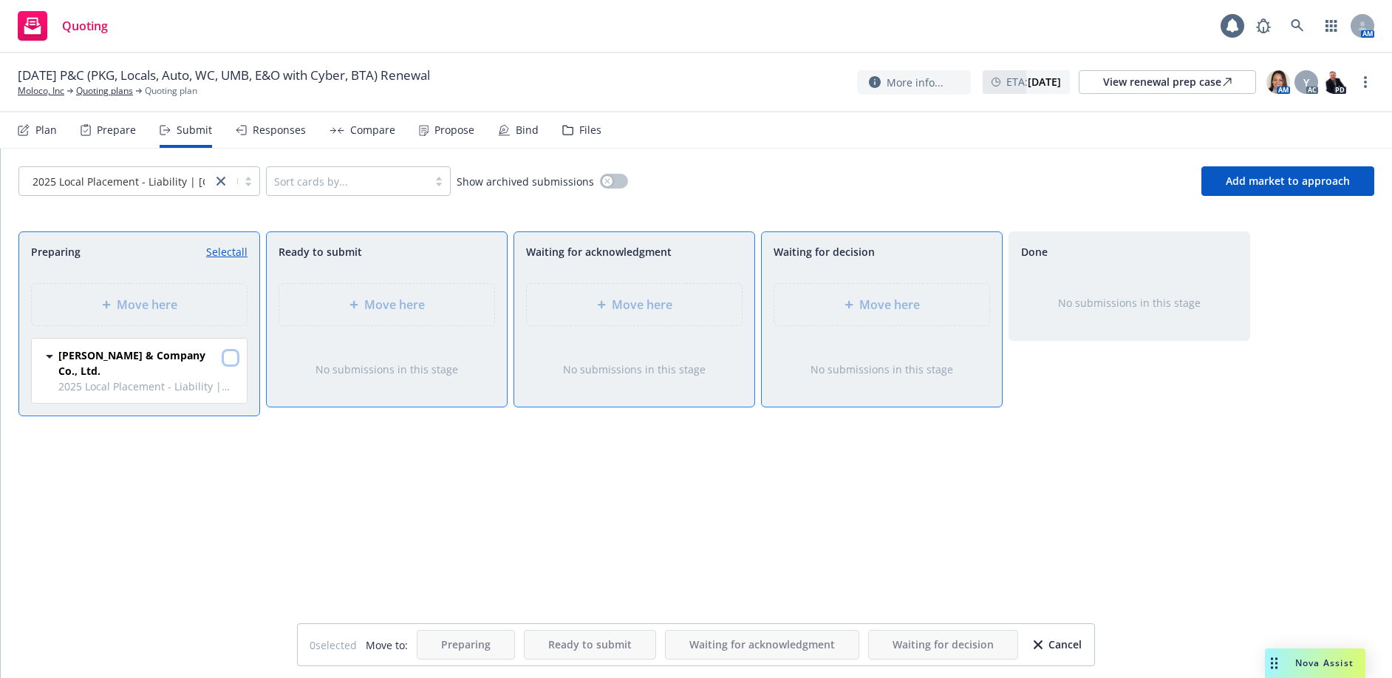
click at [231, 356] on input "checkbox" at bounding box center [230, 357] width 15 height 15
checkbox input "true"
click at [930, 317] on div "Move here" at bounding box center [881, 304] width 215 height 41
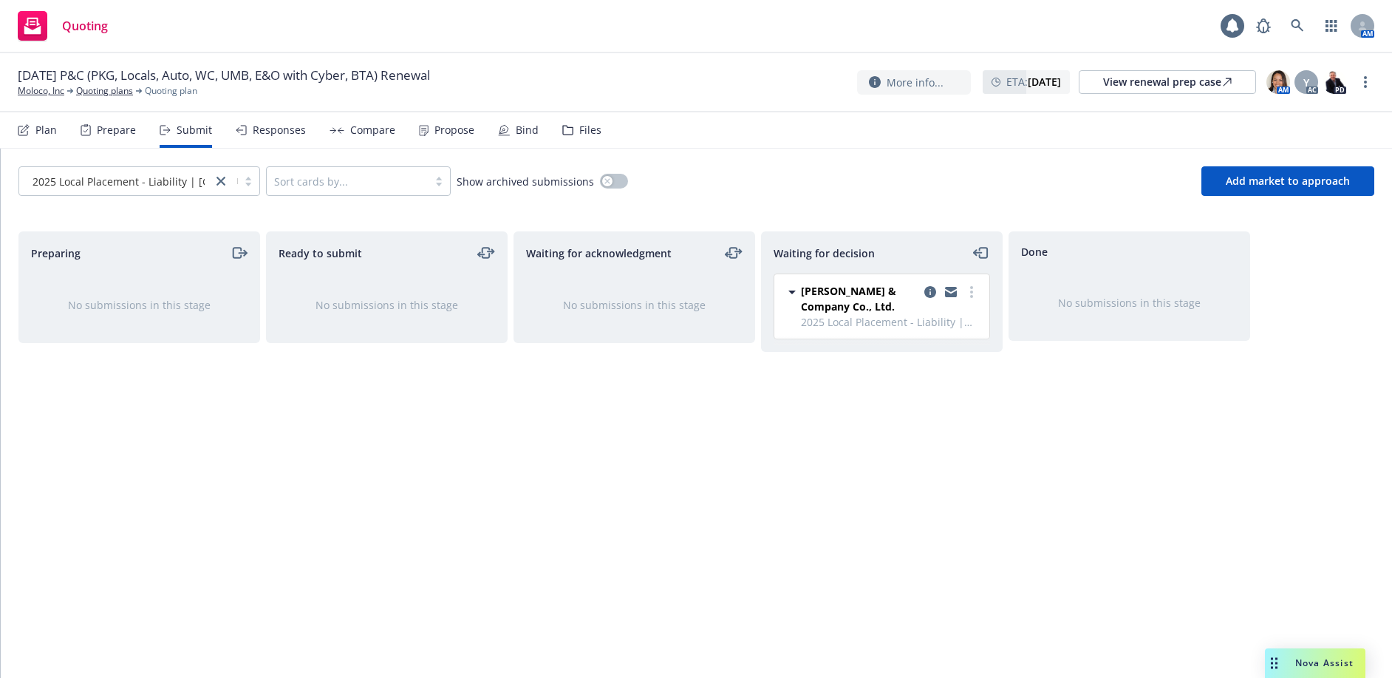
click at [887, 477] on div "Waiting for decision Mojumdar & Company Co., Ltd. 2025 Local Placement - Liabil…" at bounding box center [882, 438] width 242 height 415
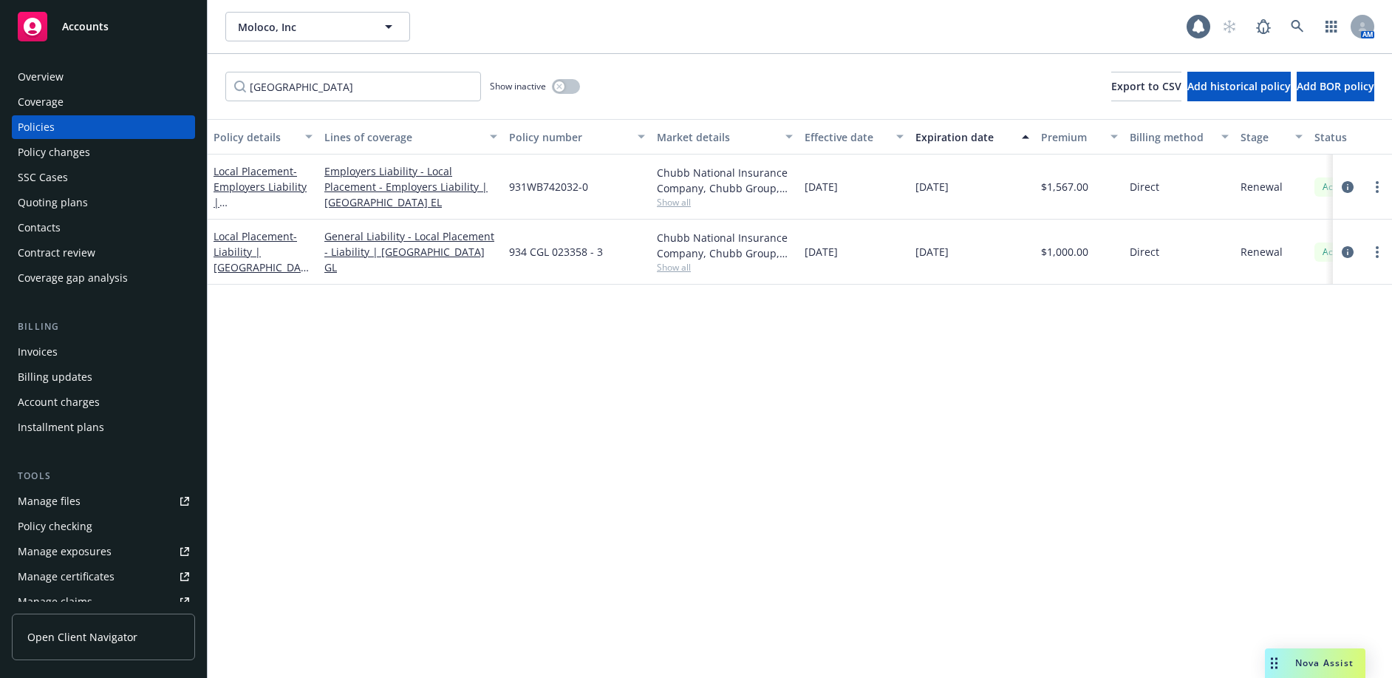
click at [82, 503] on link "Manage files" at bounding box center [103, 501] width 183 height 24
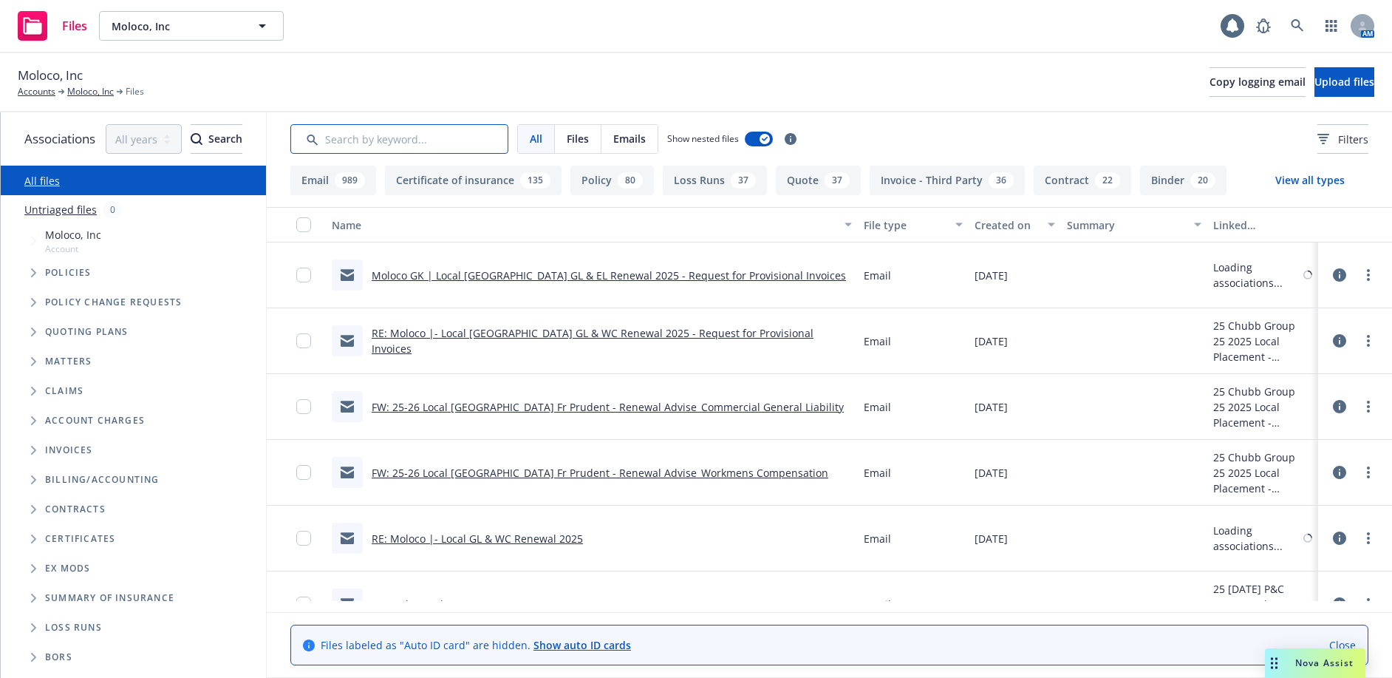
click at [368, 126] on input "Search by keyword..." at bounding box center [399, 139] width 218 height 30
click at [372, 140] on input "Search by keyword..." at bounding box center [399, 139] width 218 height 30
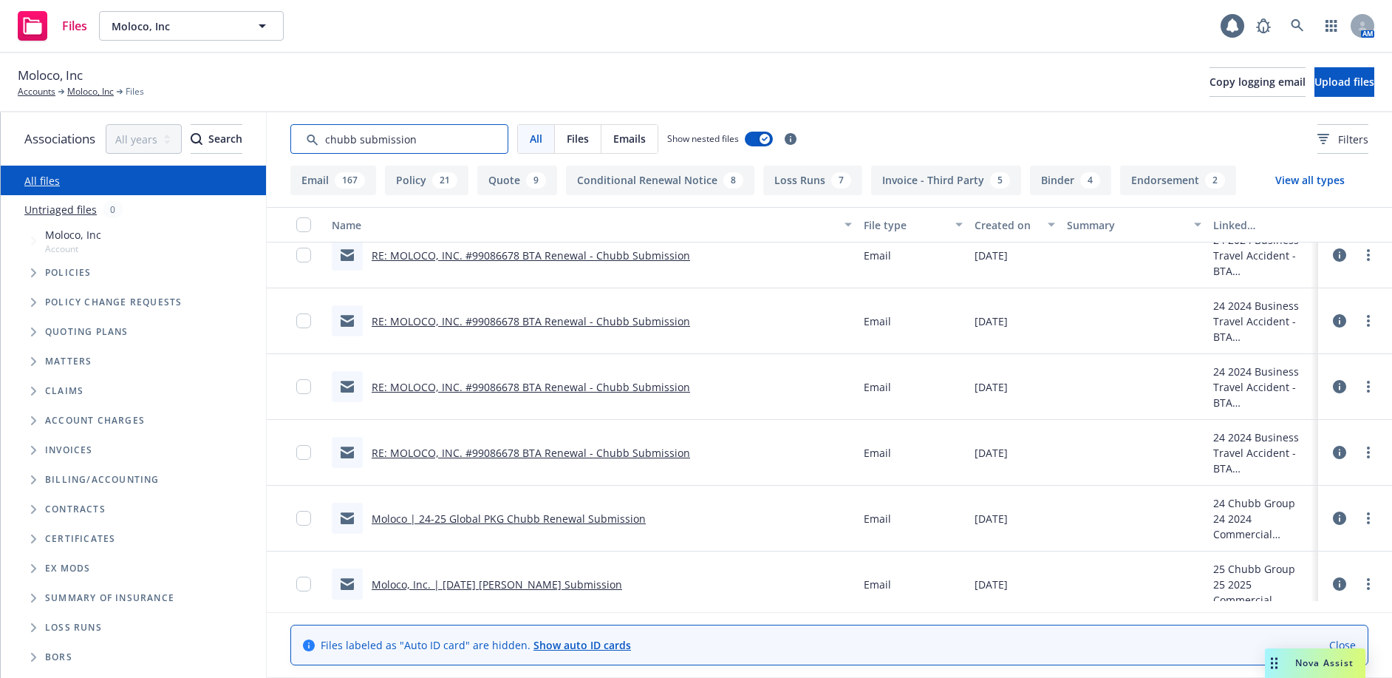
scroll to position [148, 0]
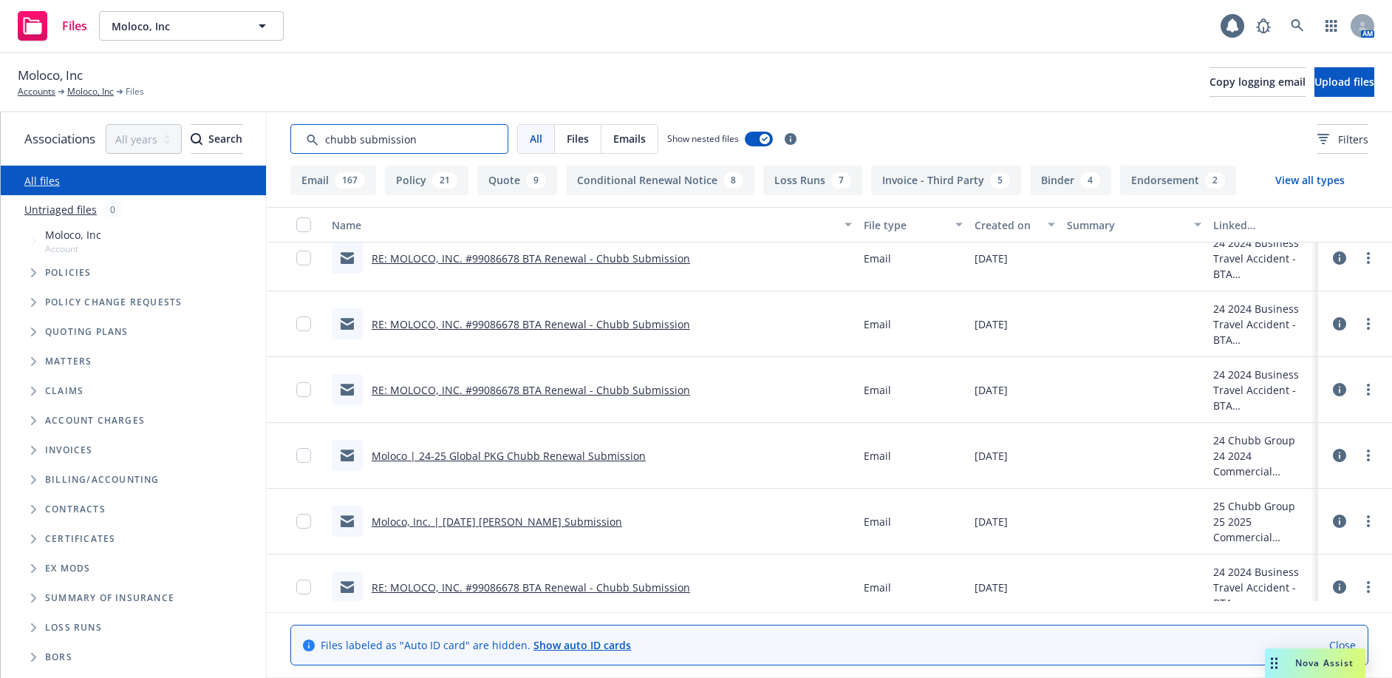
type input "chubb submission"
click at [545, 457] on link "Moloco | 24-25 Global PKG Chubb Renewal Submission" at bounding box center [509, 456] width 274 height 14
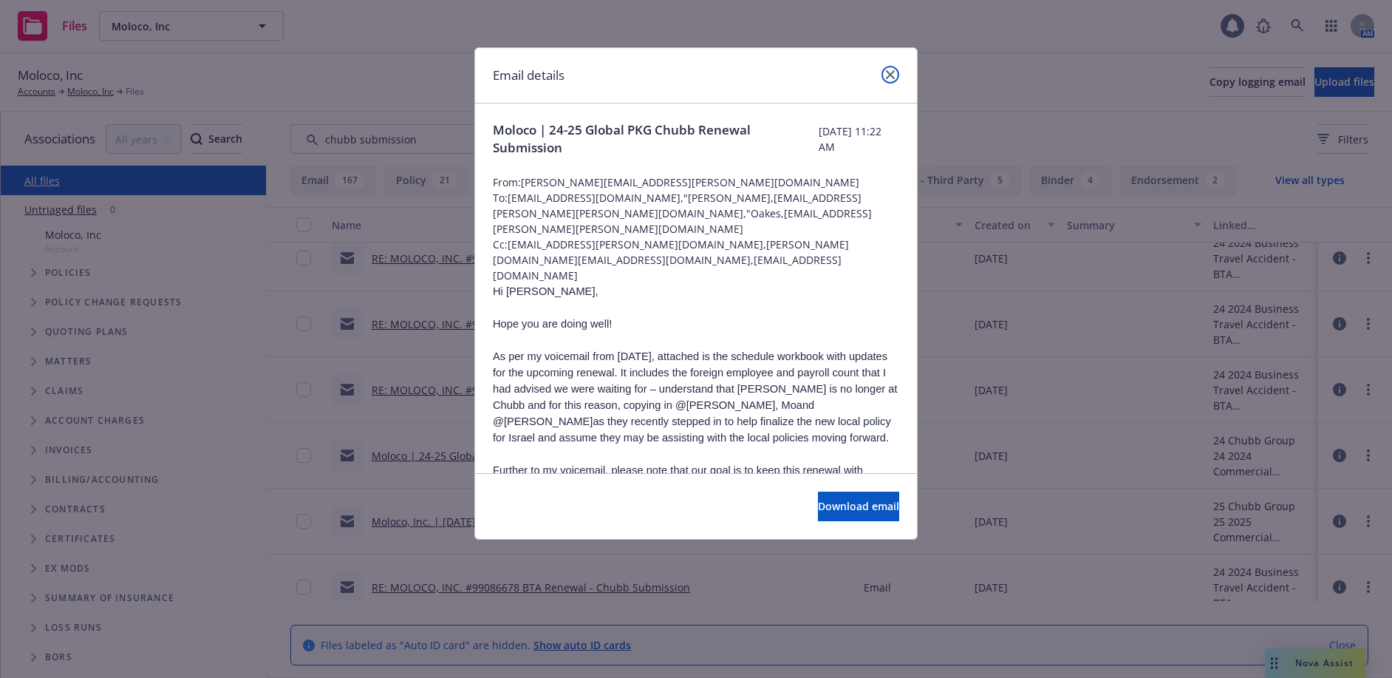
drag, startPoint x: 889, startPoint y: 73, endPoint x: 950, endPoint y: 50, distance: 65.0
click at [889, 73] on icon "close" at bounding box center [890, 74] width 9 height 9
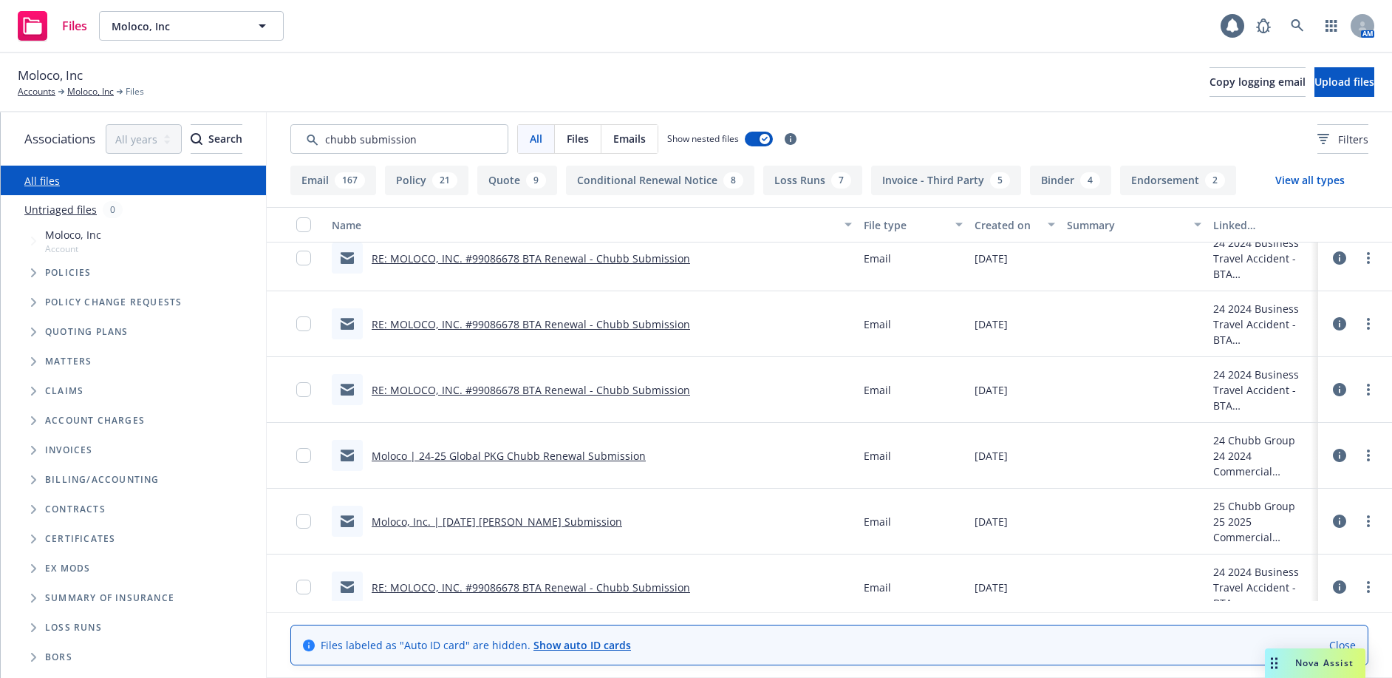
click at [598, 519] on link "Moloco, Inc. | 11/13/2025 Renewal Chubb Submission" at bounding box center [497, 521] width 251 height 14
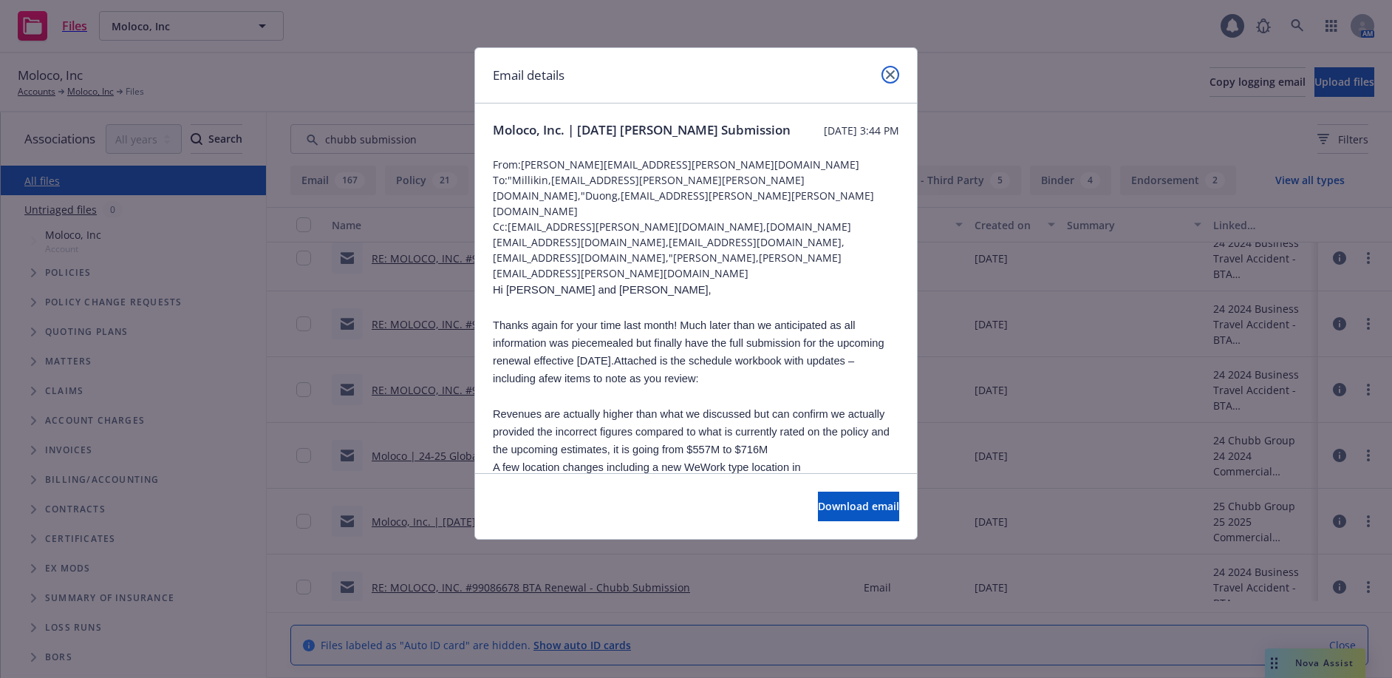
click at [890, 69] on link "close" at bounding box center [891, 75] width 18 height 18
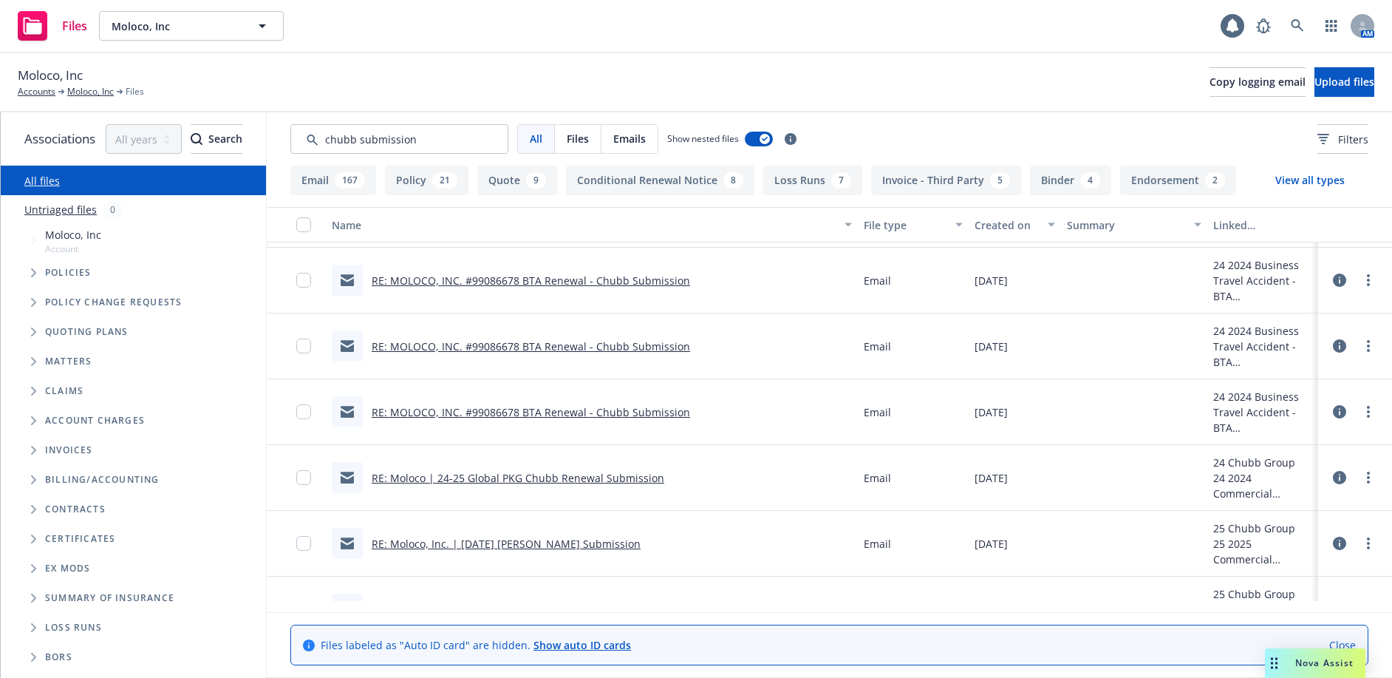
scroll to position [591, 0]
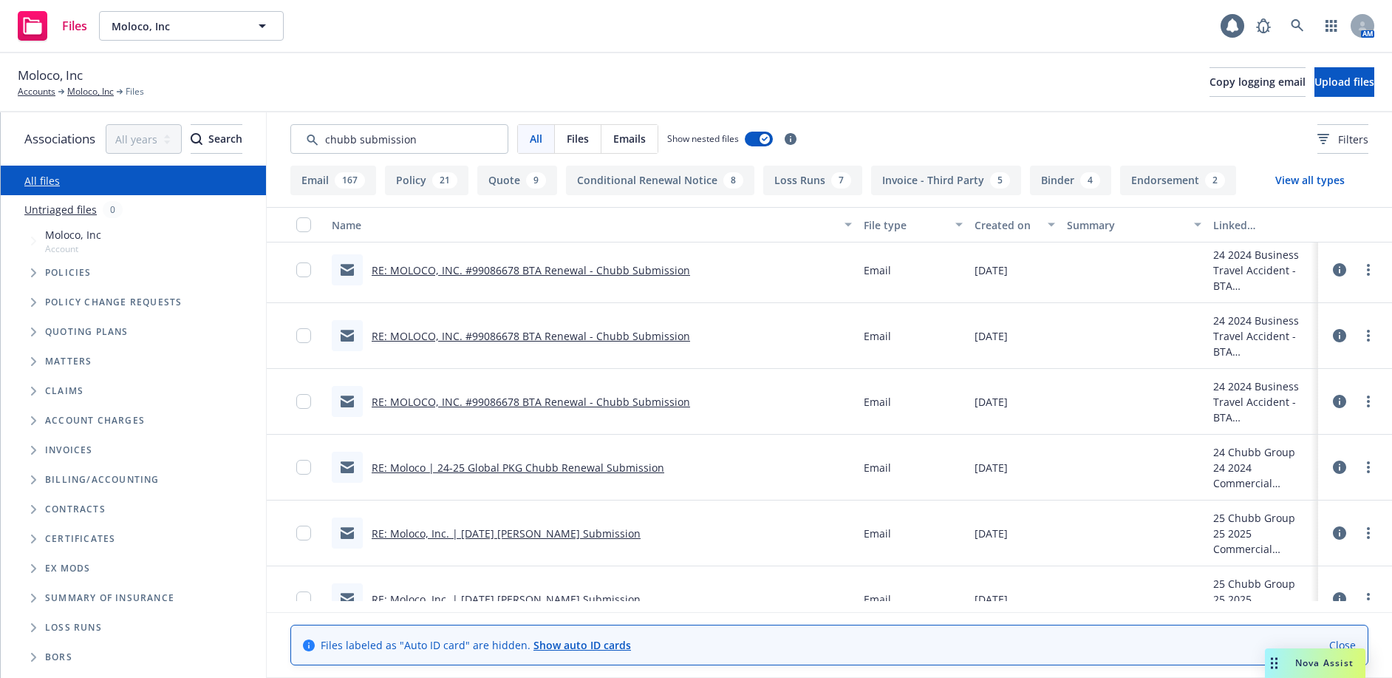
click at [630, 469] on link "RE: Moloco | 24-25 Global PKG Chubb Renewal Submission" at bounding box center [518, 467] width 293 height 14
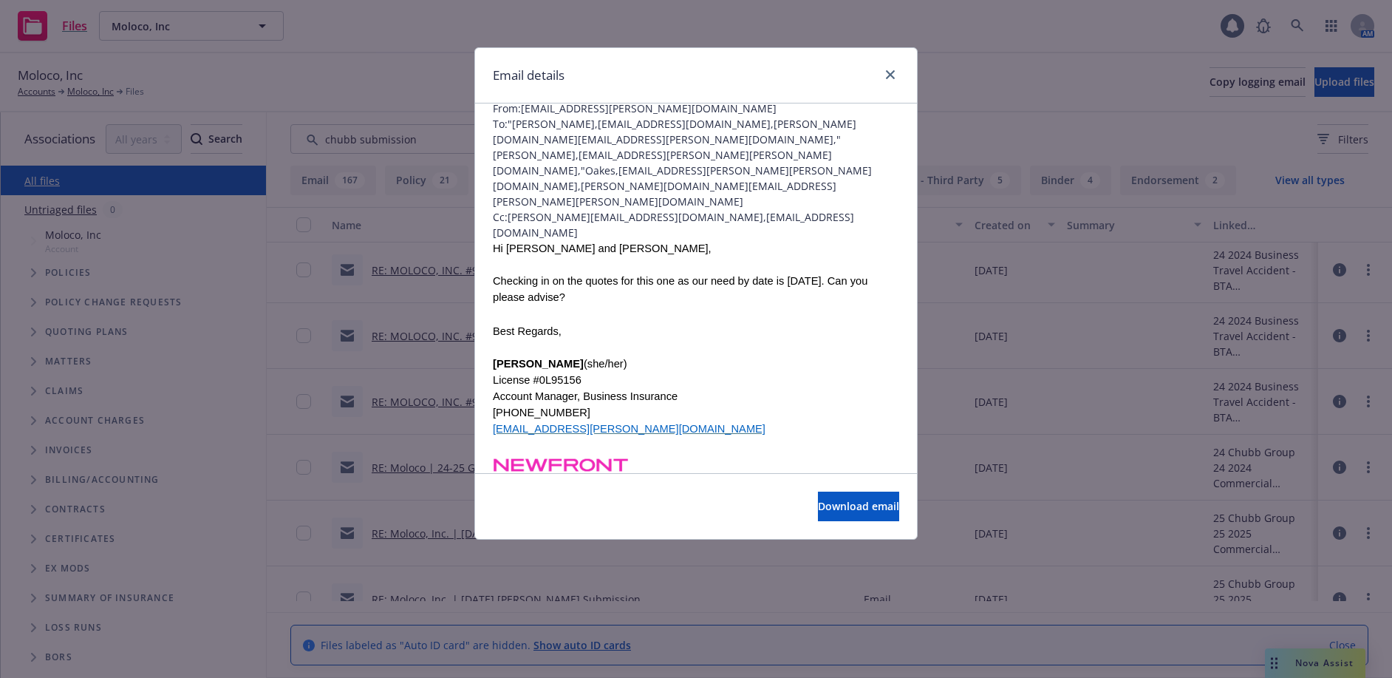
scroll to position [0, 0]
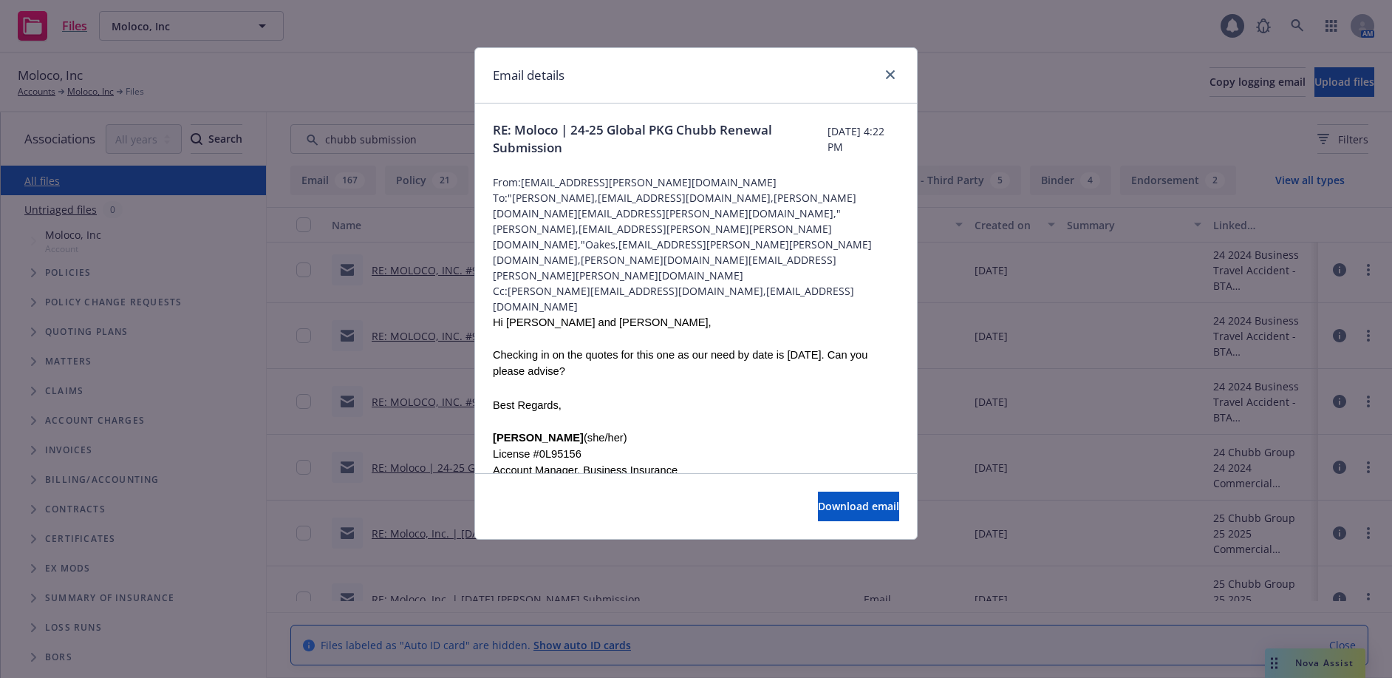
click at [889, 63] on div "Email details" at bounding box center [696, 75] width 442 height 55
click at [890, 69] on link "close" at bounding box center [891, 75] width 18 height 18
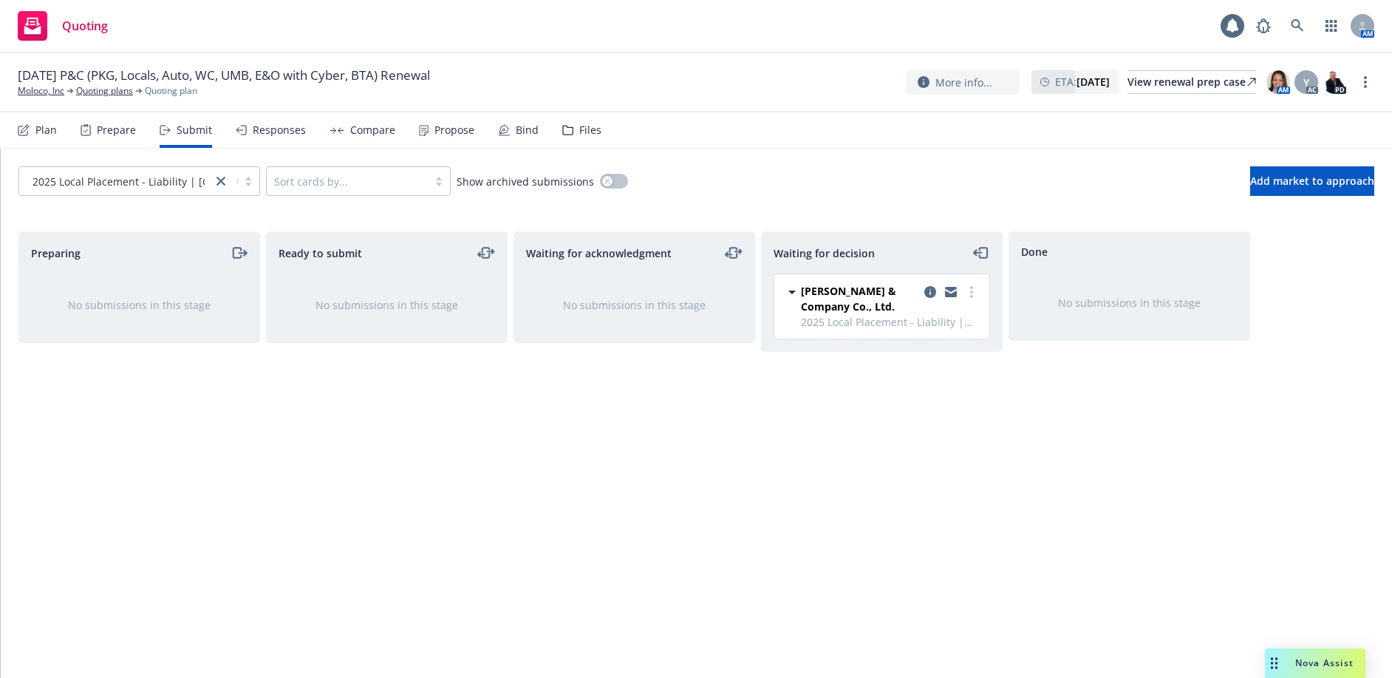
click at [579, 132] on div "Files" at bounding box center [590, 130] width 22 height 12
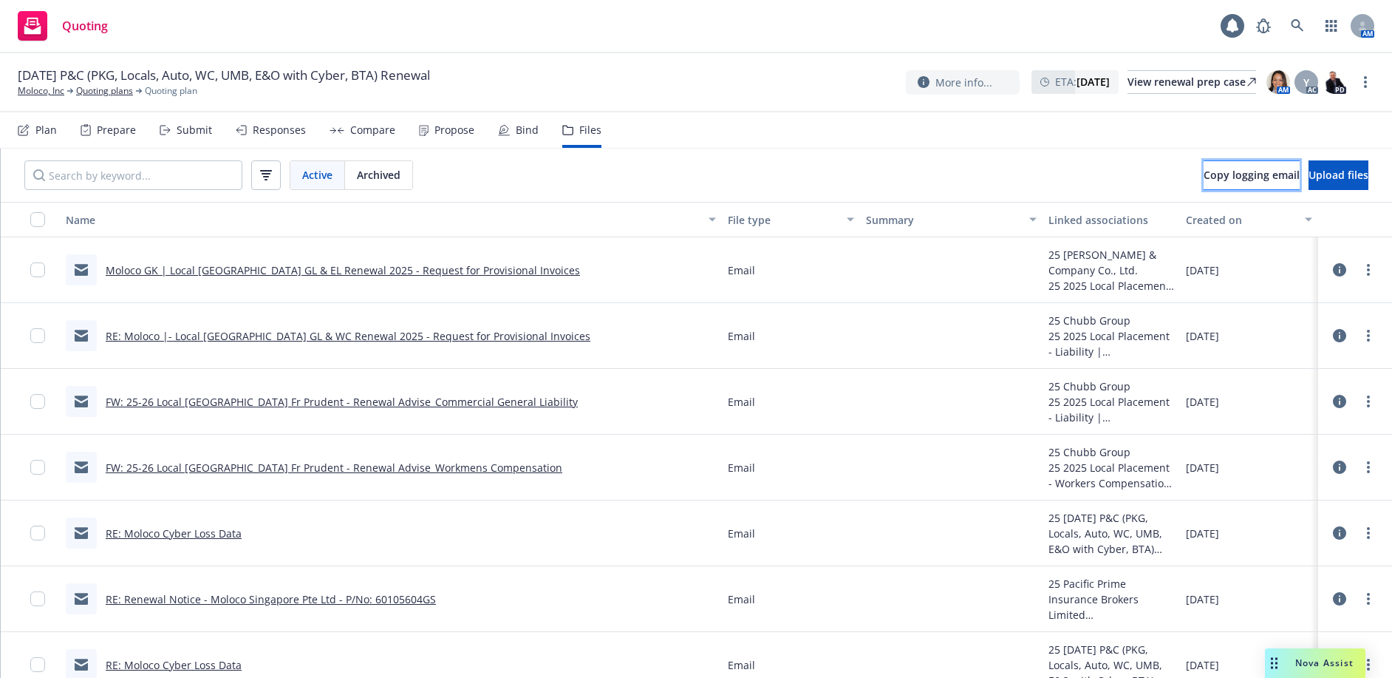
click at [1209, 175] on span "Copy logging email" at bounding box center [1252, 175] width 96 height 14
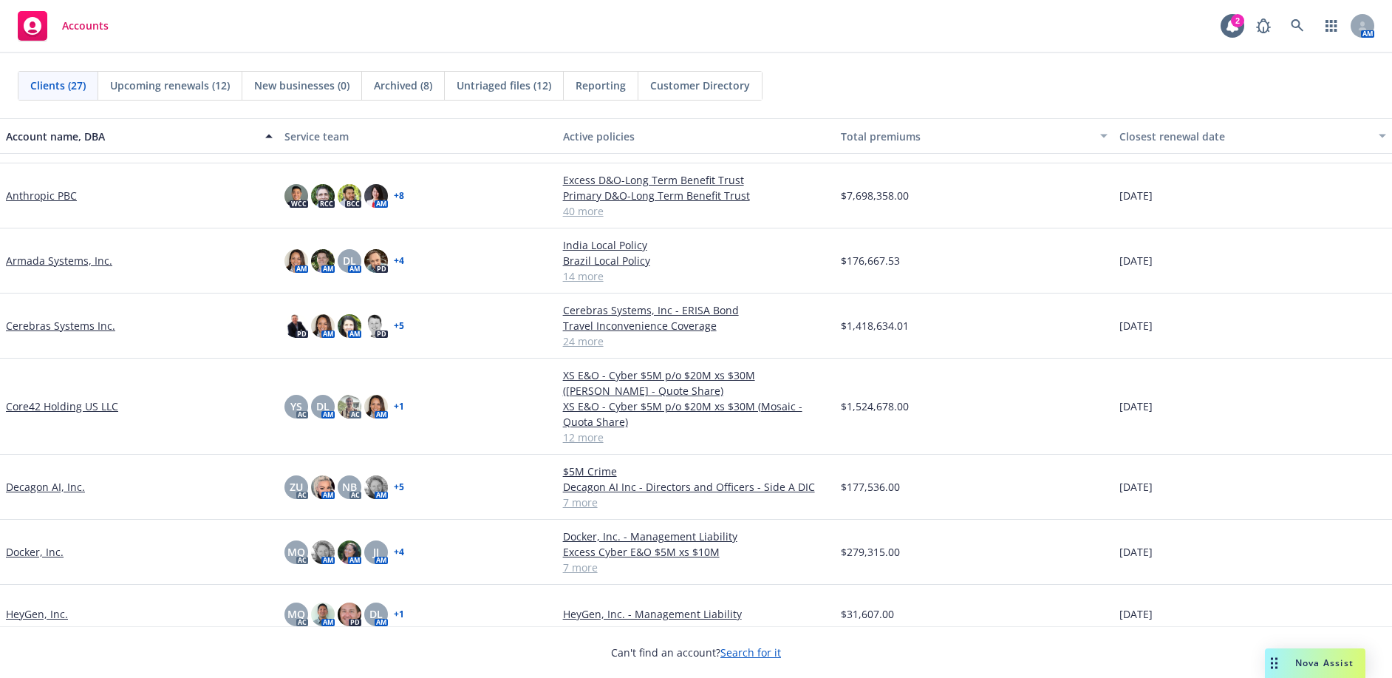
scroll to position [74, 0]
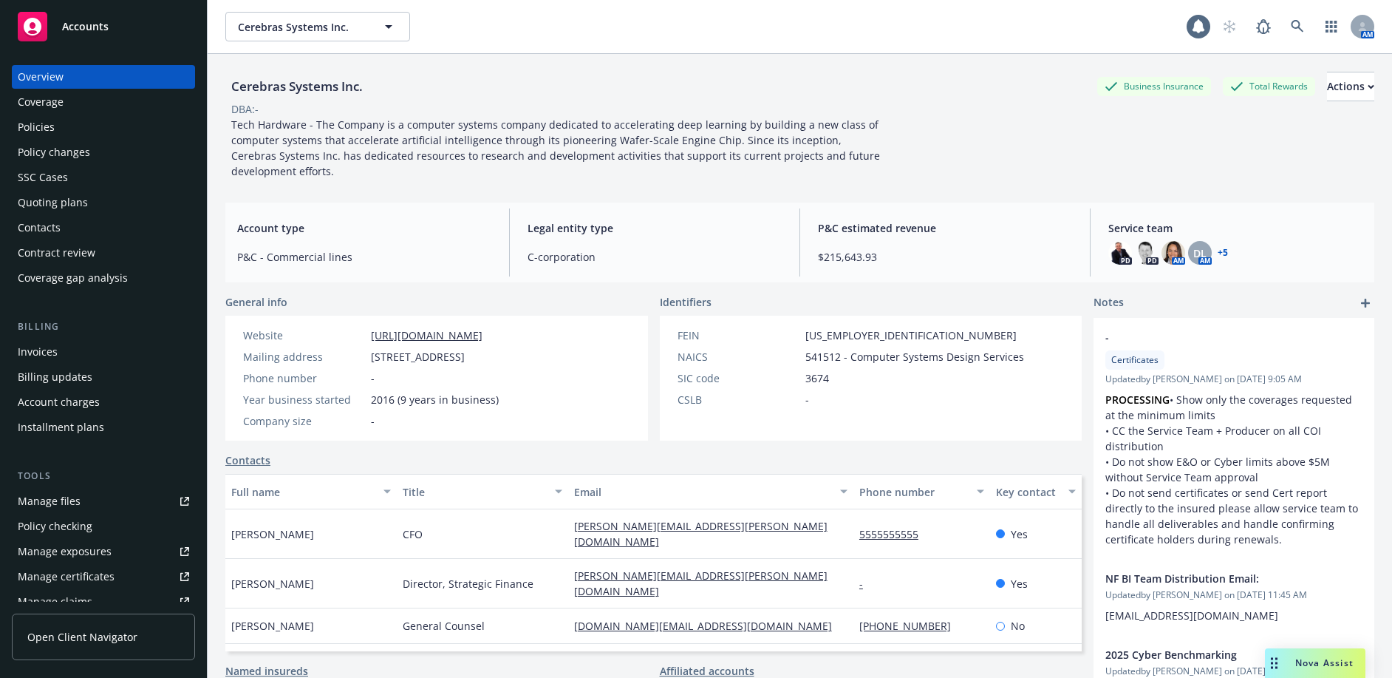
click at [68, 128] on div "Policies" at bounding box center [103, 127] width 171 height 24
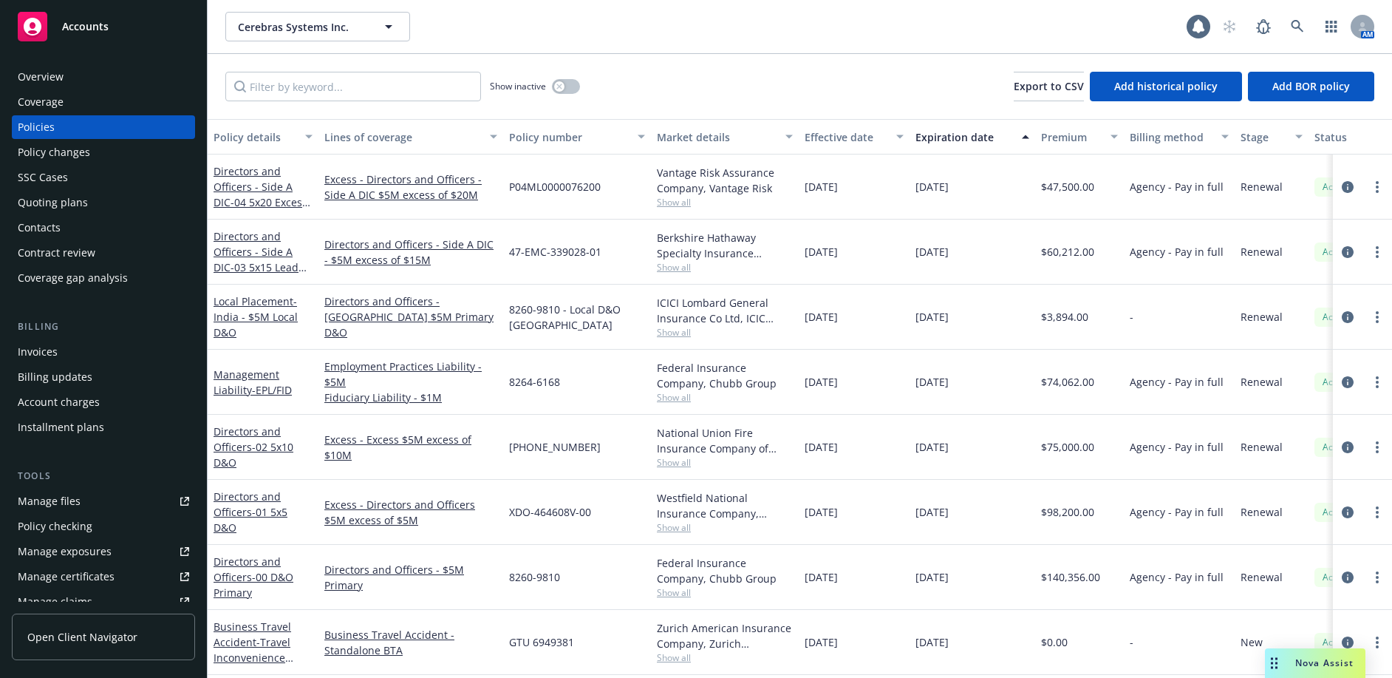
click at [99, 204] on div "Quoting plans" at bounding box center [103, 203] width 171 height 24
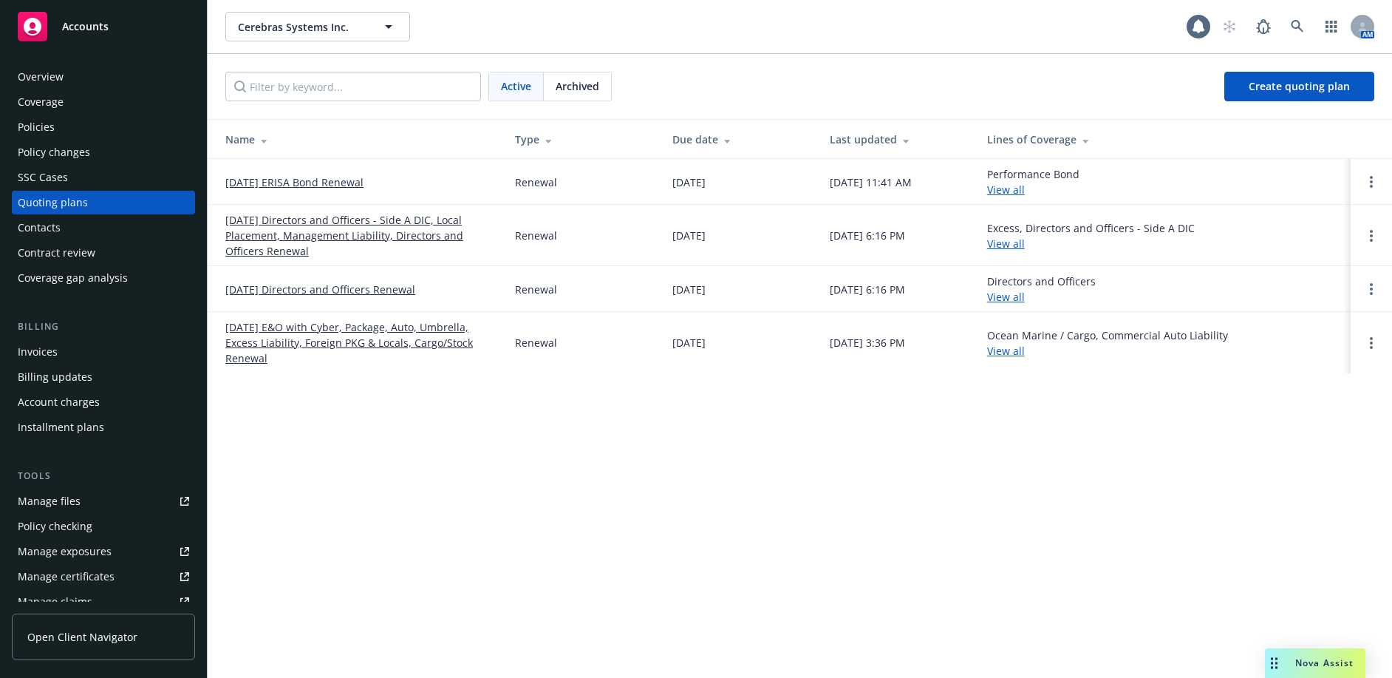
click at [85, 248] on div "Contract review" at bounding box center [57, 253] width 78 height 24
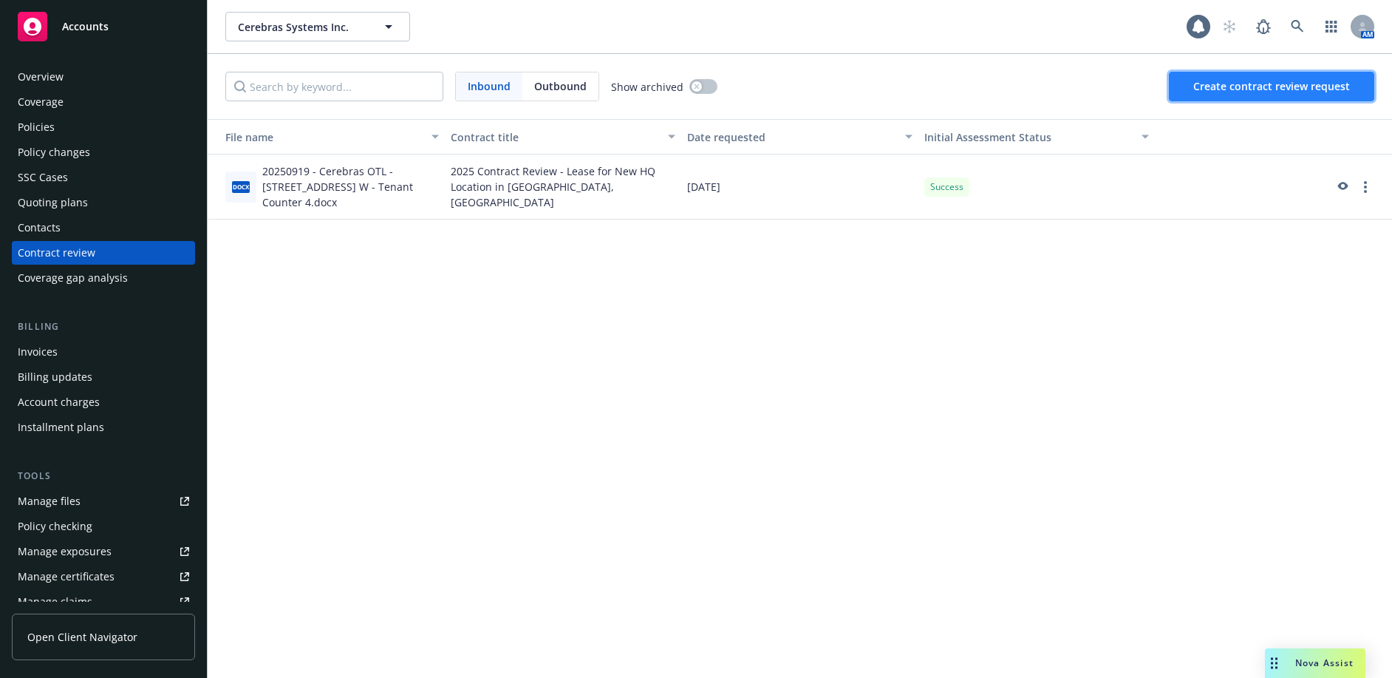
click at [1276, 81] on span "Create contract review request" at bounding box center [1271, 86] width 157 height 14
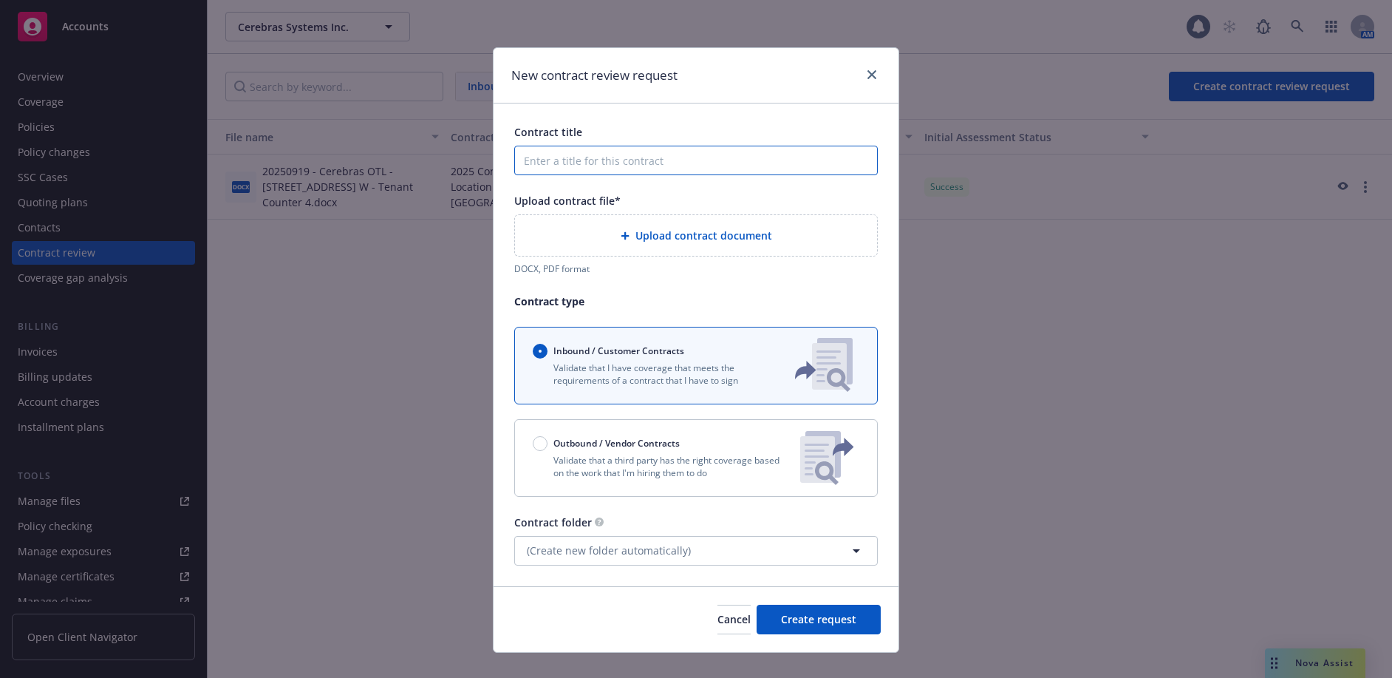
click at [601, 163] on input "Contract title" at bounding box center [696, 161] width 364 height 30
paste input "Prospective Customer Insurance Provisions [NF Redlines 10.13.25]"
drag, startPoint x: 726, startPoint y: 160, endPoint x: 1159, endPoint y: 188, distance: 434.0
click at [1159, 188] on div "New contract review request Contract title Prospective Customer Insurance Provi…" at bounding box center [696, 339] width 1392 height 678
type input "Prospective Customer Insurance Provisions"
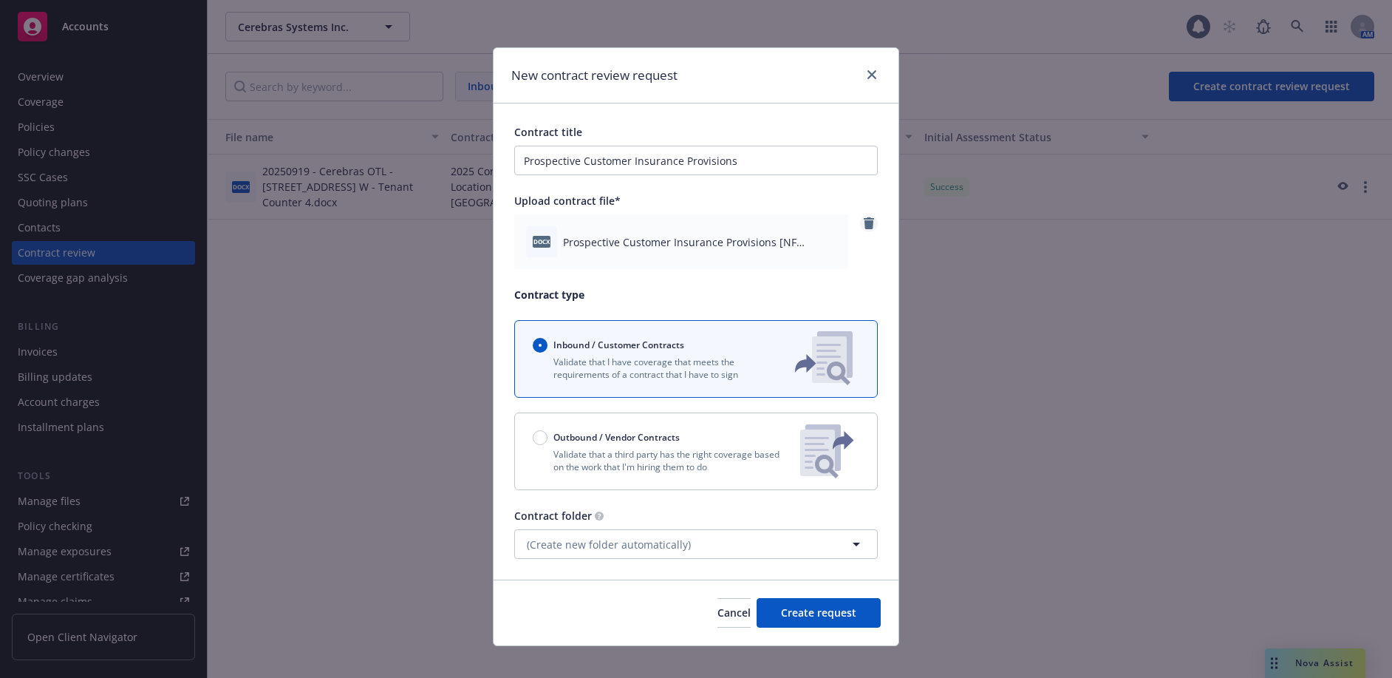
click at [867, 224] on icon "remove" at bounding box center [869, 223] width 10 height 12
click at [573, 549] on span "(Create new folder automatically)" at bounding box center [609, 544] width 164 height 16
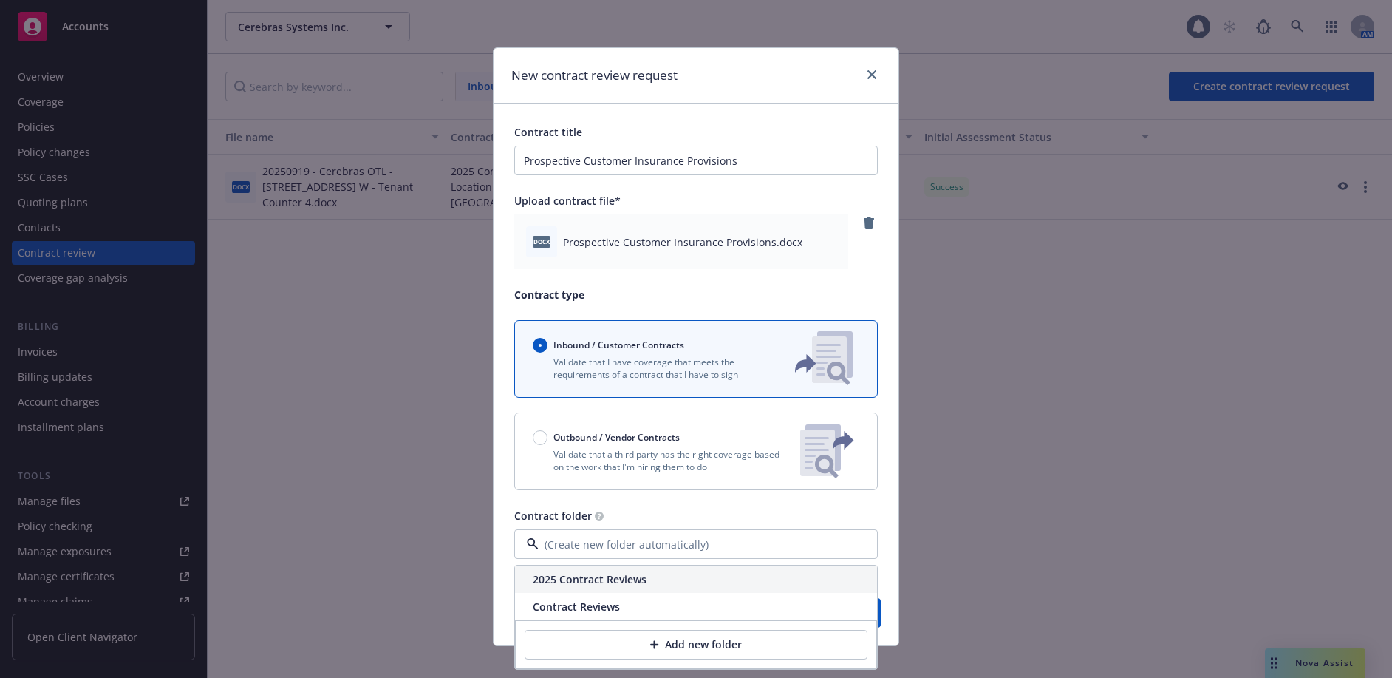
click at [563, 587] on div "2025 Contract Reviews" at bounding box center [696, 578] width 362 height 27
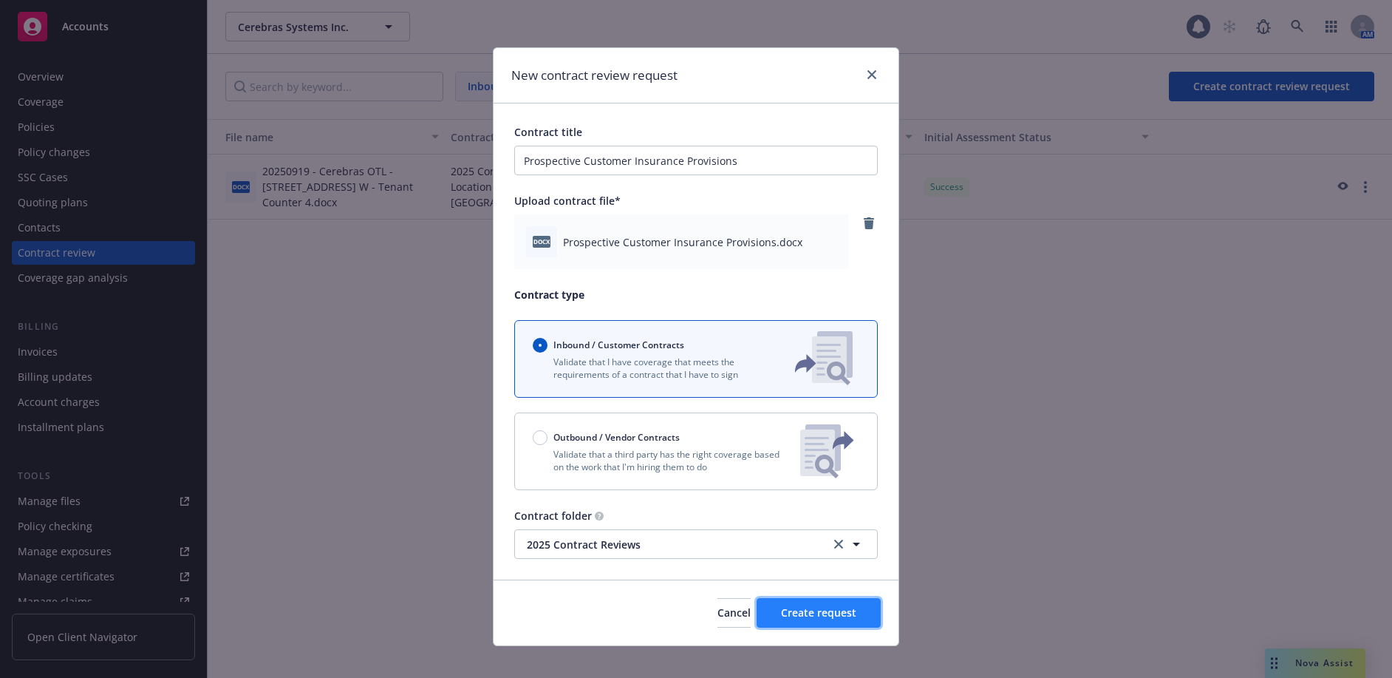
click at [814, 612] on span "Create request" at bounding box center [818, 612] width 75 height 14
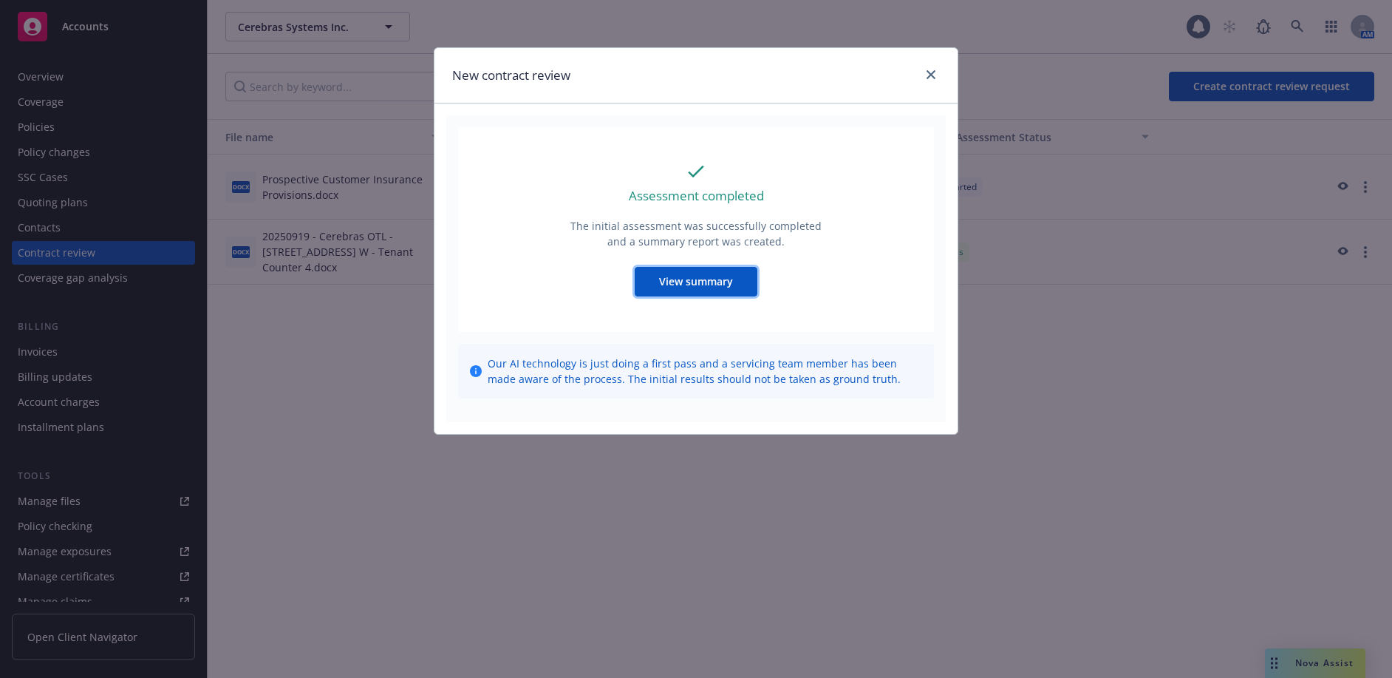
click at [653, 271] on button "View summary" at bounding box center [696, 282] width 123 height 30
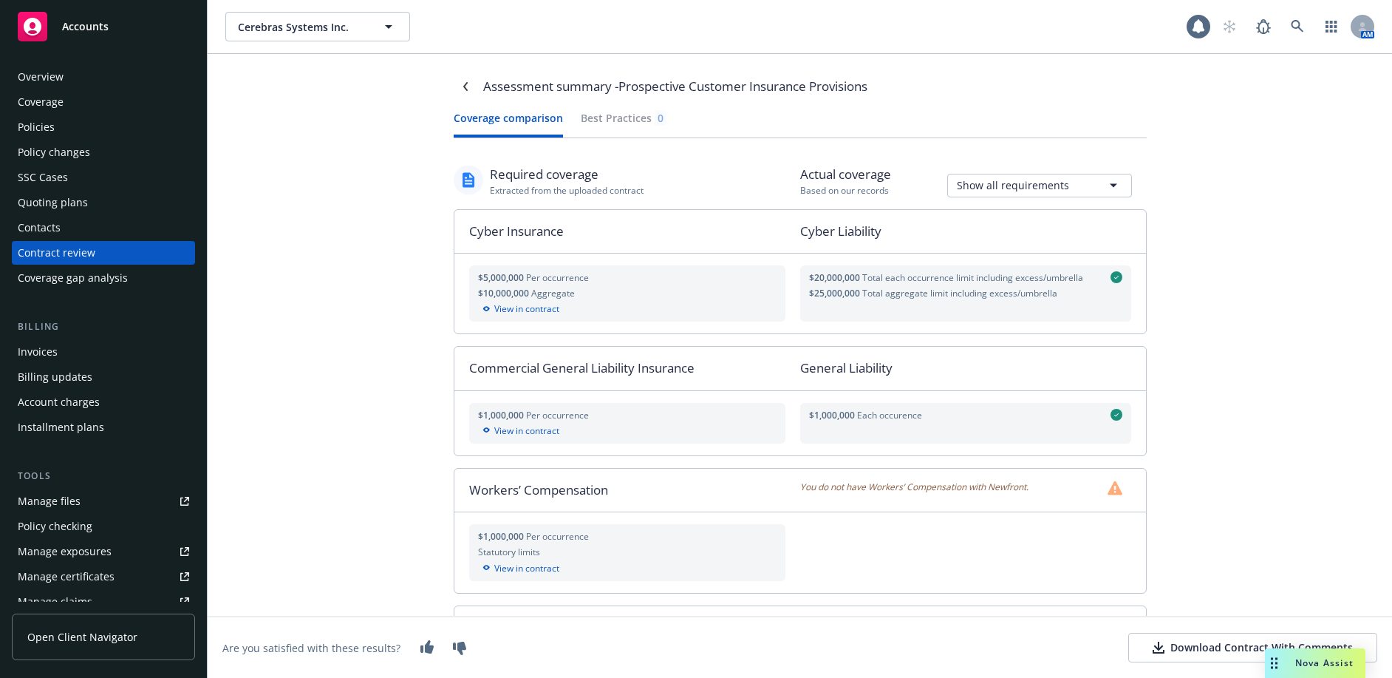
click at [485, 113] on button "Coverage comparison" at bounding box center [508, 123] width 109 height 27
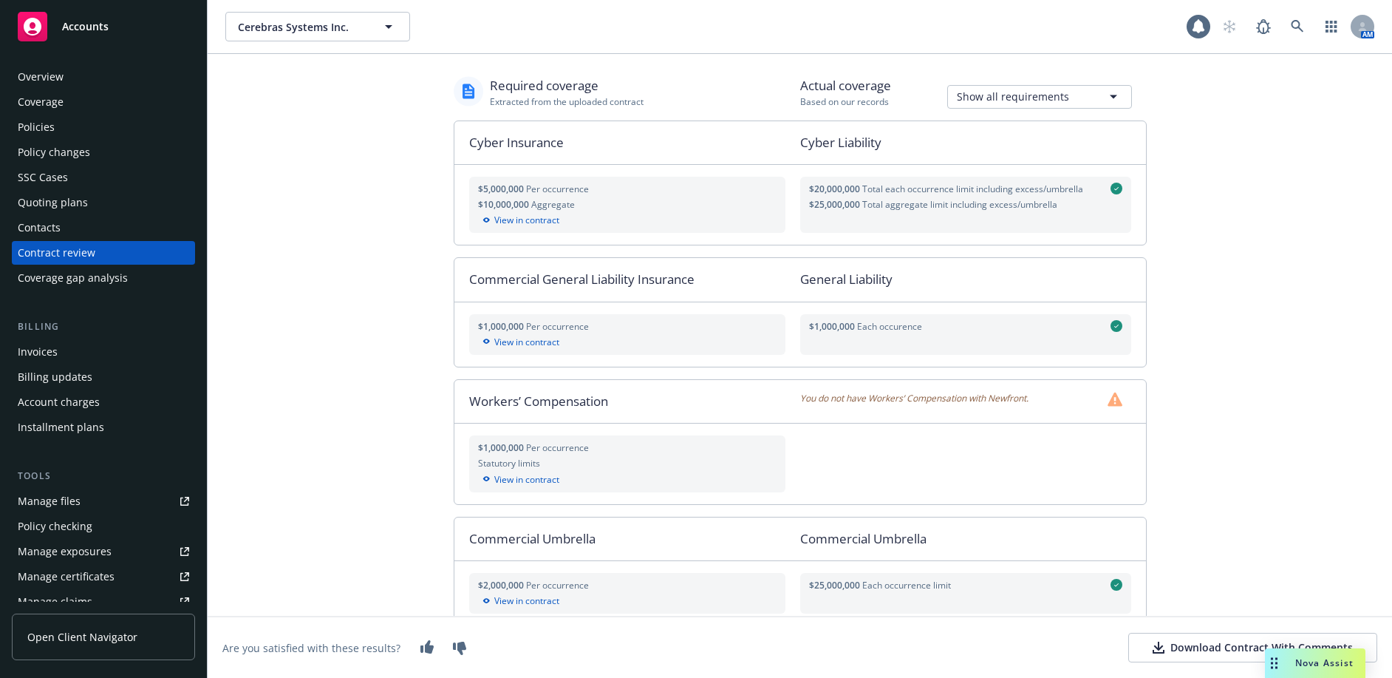
scroll to position [163, 0]
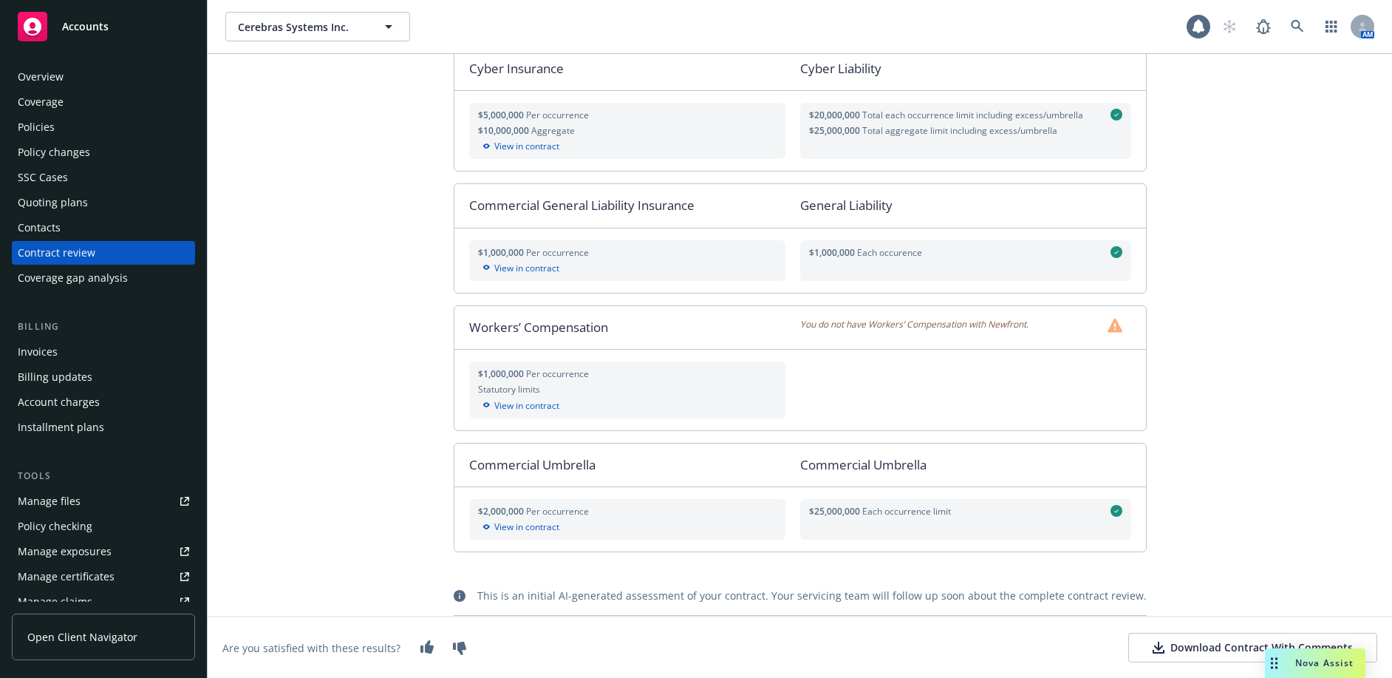
click at [1157, 640] on div "Download Contract With Comments" at bounding box center [1253, 647] width 200 height 15
drag, startPoint x: 364, startPoint y: 282, endPoint x: 418, endPoint y: 250, distance: 62.4
click at [364, 282] on div "Assessment summary - Prospective Customer Insurance Provisions Coverage compari…" at bounding box center [800, 366] width 1185 height 624
click at [1310, 664] on span "Nova Assist" at bounding box center [1324, 662] width 58 height 13
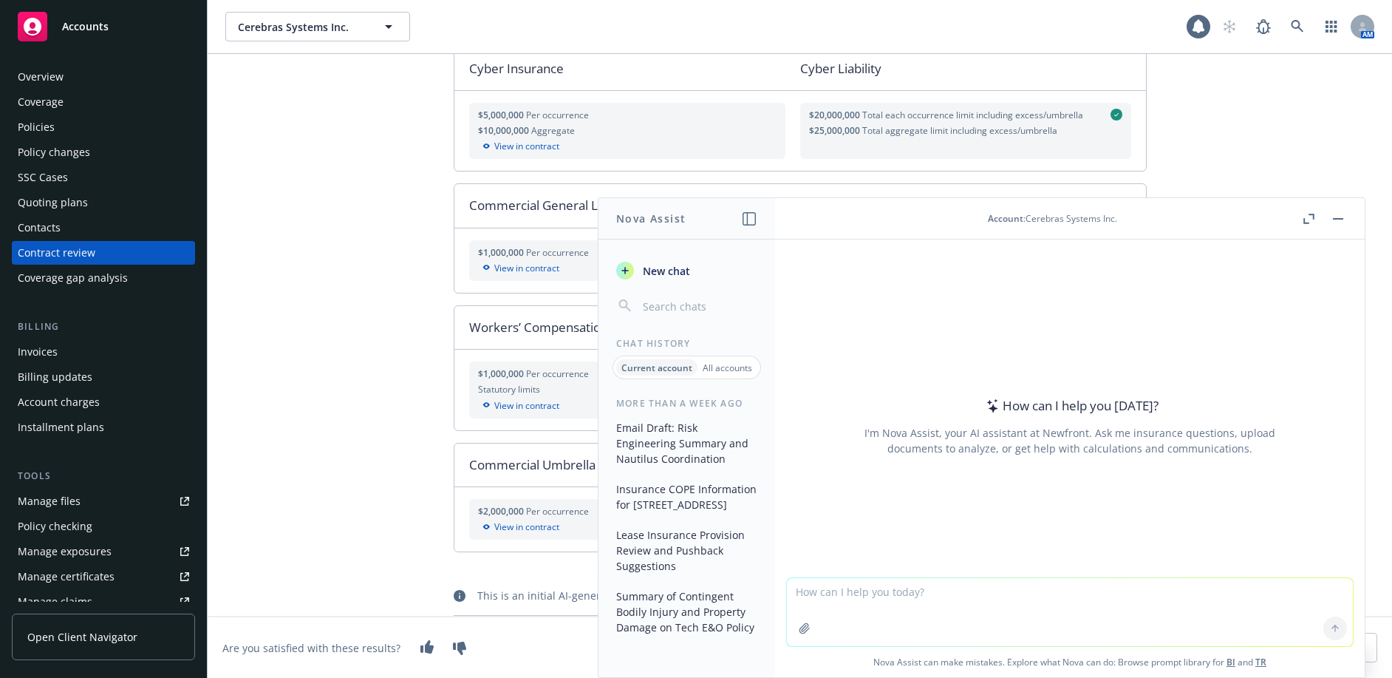
click at [840, 597] on textarea at bounding box center [1070, 612] width 566 height 68
type textarea "C"
paste textarea "After the agreement terminates, if Vendor continues to Process Personal Data, V…"
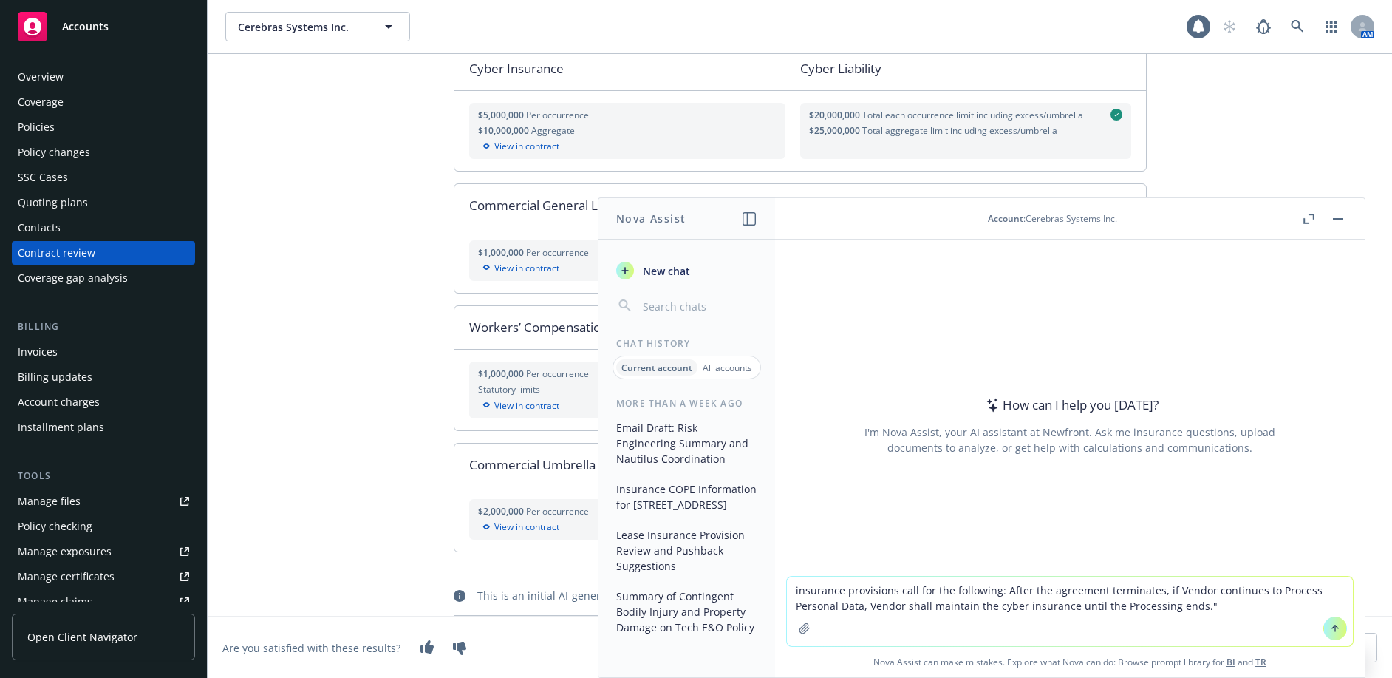
click at [998, 590] on textarea "insurance provisions call for the following: After the agreement terminates, if…" at bounding box center [1070, 610] width 566 height 69
click at [1270, 606] on textarea "insurance provisions call for the following: "After the agreement terminates, i…" at bounding box center [1070, 610] width 566 height 69
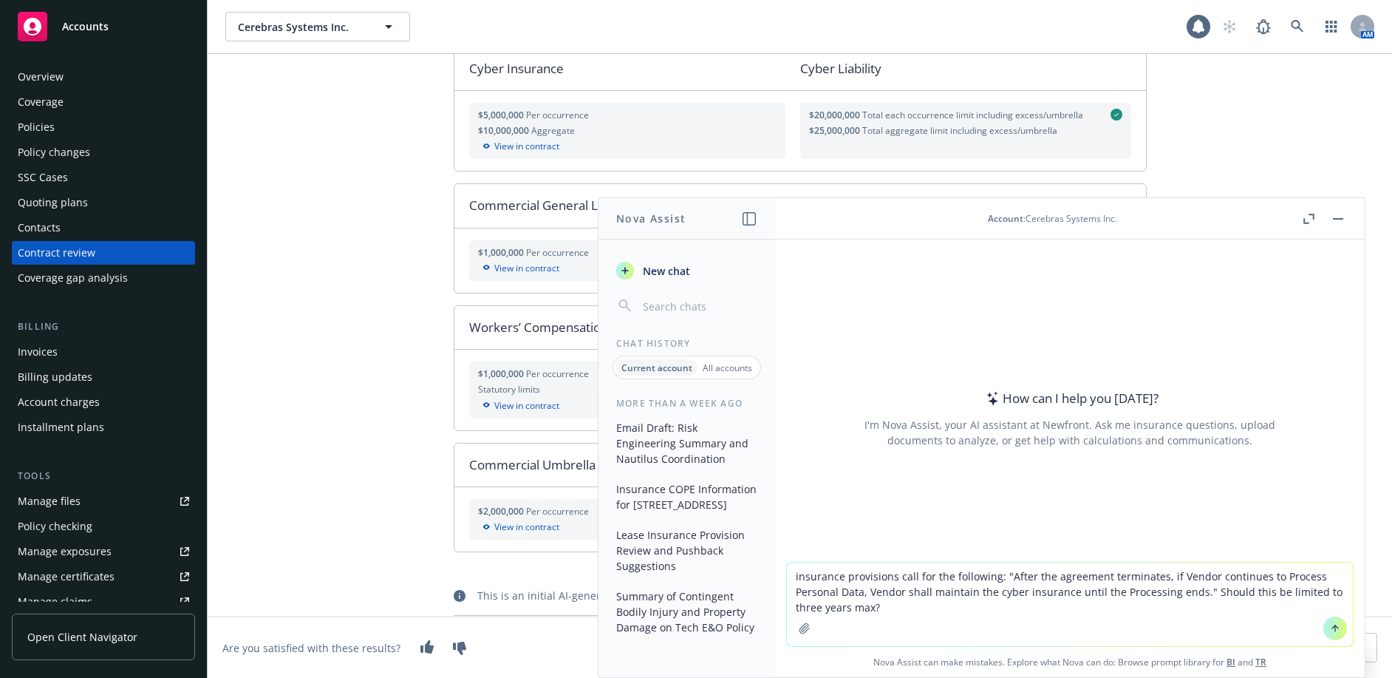
type textarea "insurance provisions call for the following: "After the agreement terminates, i…"
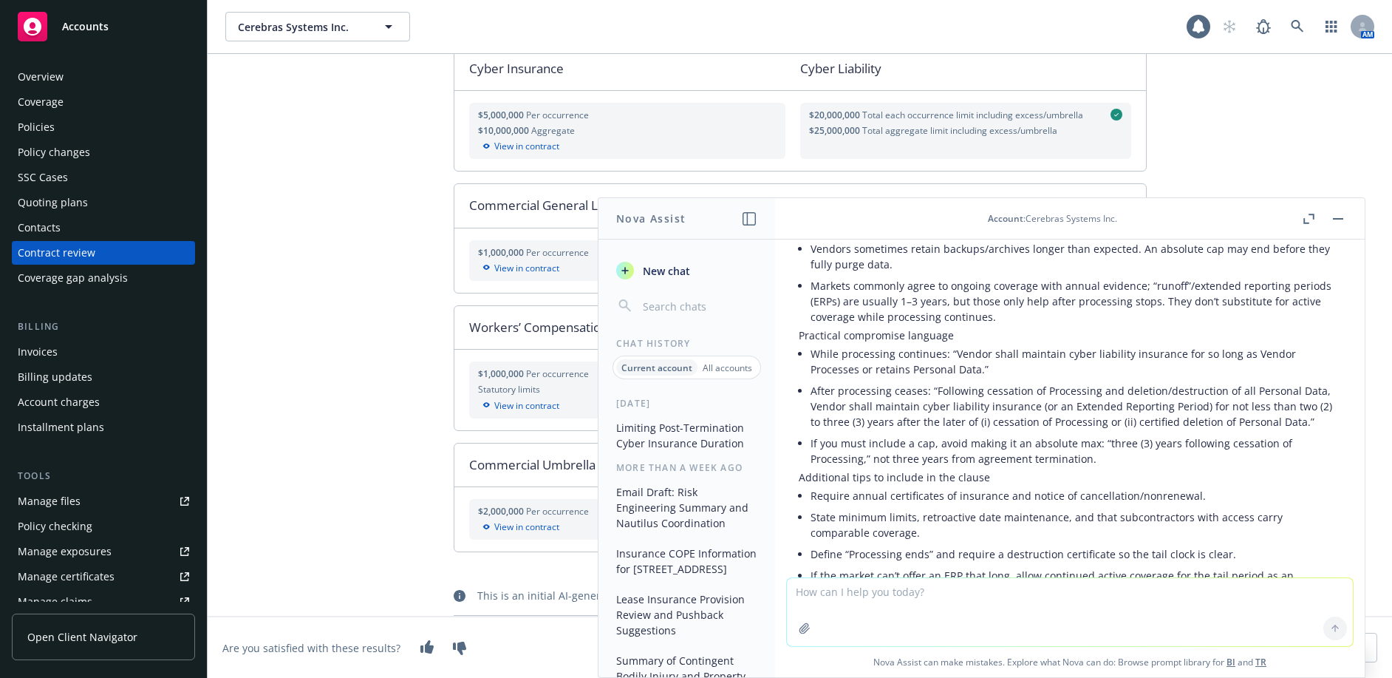
scroll to position [0, 0]
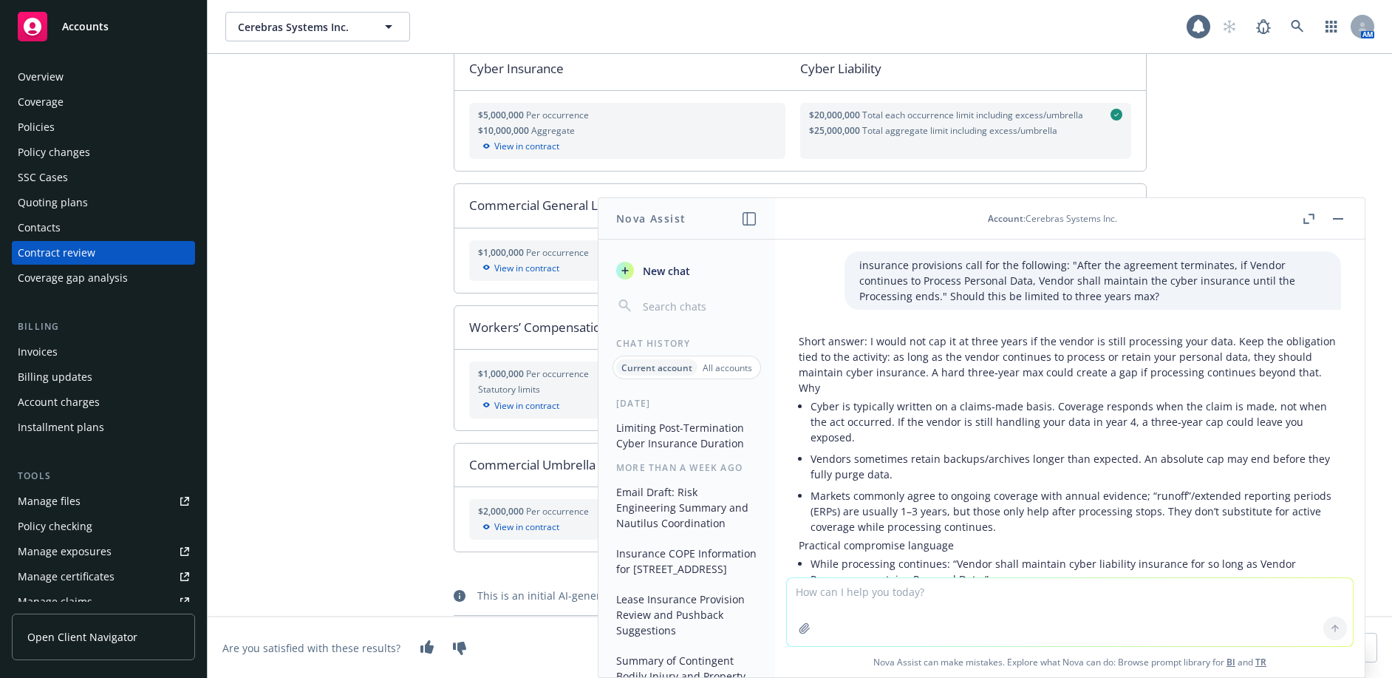
click at [1352, 216] on header "Account : Cerebras Systems Inc." at bounding box center [1070, 218] width 590 height 41
click at [1339, 218] on rect "button" at bounding box center [1338, 218] width 10 height 1
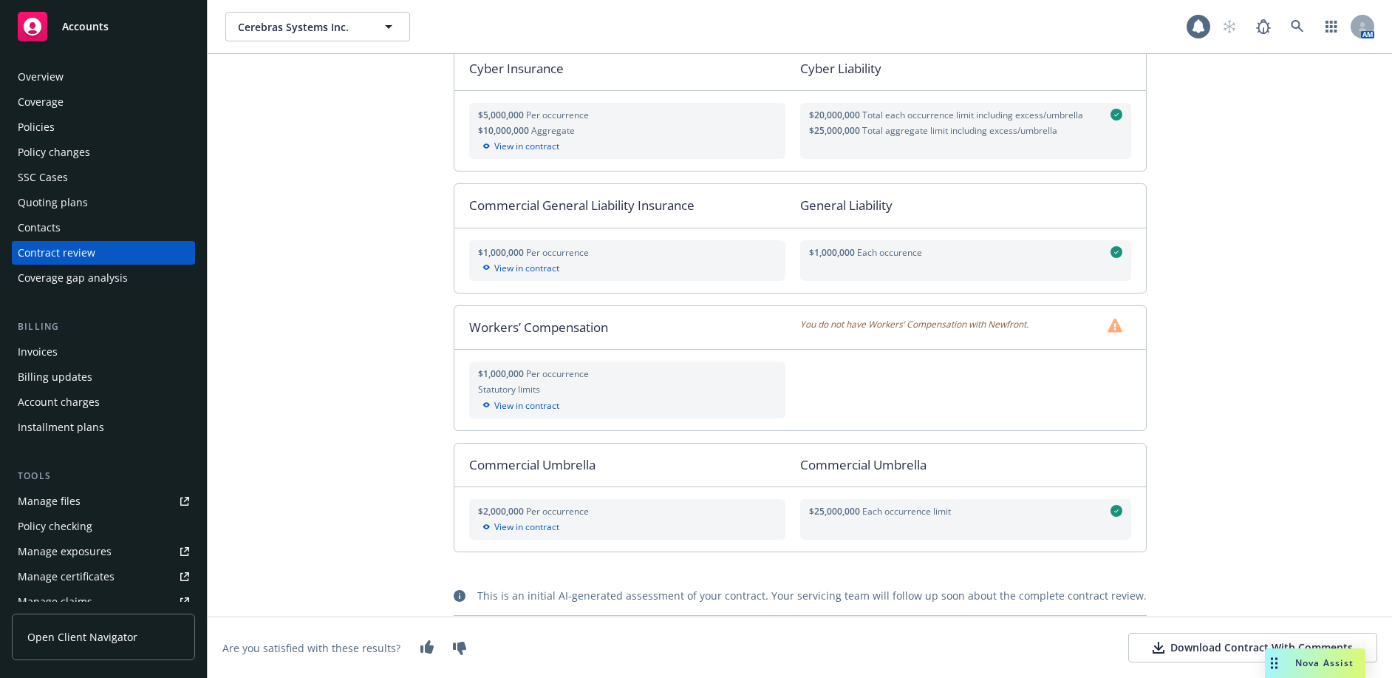
drag, startPoint x: 1323, startPoint y: 203, endPoint x: 1304, endPoint y: 204, distance: 18.5
click at [1321, 204] on div "Assessment summary - Prospective Customer Insurance Provisions Coverage compari…" at bounding box center [800, 366] width 1185 height 624
click at [71, 505] on div "Manage files" at bounding box center [49, 501] width 63 height 24
